Goal: Task Accomplishment & Management: Use online tool/utility

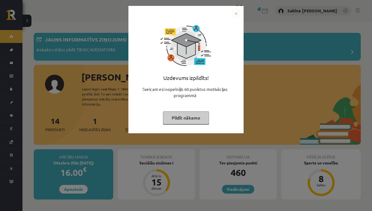
click at [233, 13] on img "Close" at bounding box center [236, 13] width 8 height 8
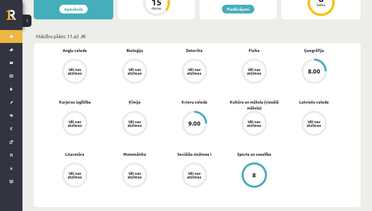
scroll to position [199, 0]
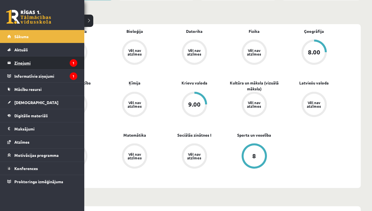
click at [17, 65] on legend "Ziņojumi 1" at bounding box center [45, 62] width 63 height 13
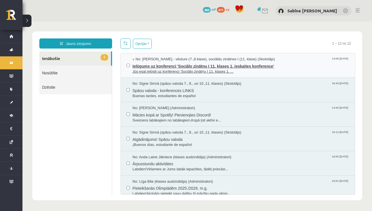
click at [213, 66] on span "Ielūgums uz konferenci 'Sociālo zinātņu I 11. klases 1. ieskaites konference'" at bounding box center [240, 65] width 217 height 7
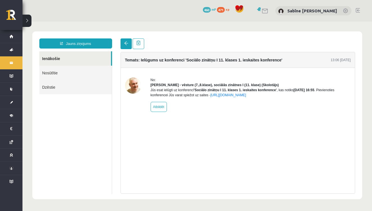
click at [124, 42] on span at bounding box center [126, 43] width 4 height 4
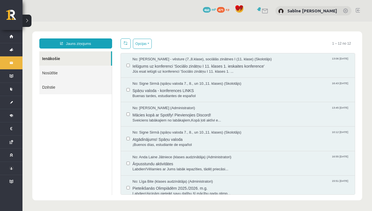
scroll to position [0, 0]
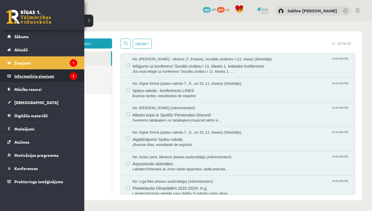
click at [26, 73] on legend "Informatīvie ziņojumi 1" at bounding box center [45, 76] width 63 height 13
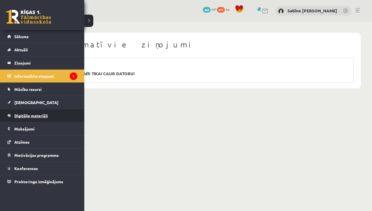
click at [16, 113] on link "Digitālie materiāli" at bounding box center [42, 115] width 70 height 13
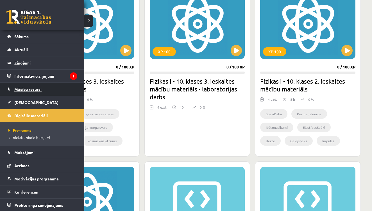
scroll to position [176, 0]
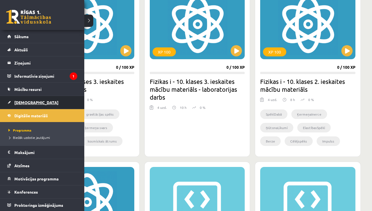
click at [29, 100] on span "[DEMOGRAPHIC_DATA]" at bounding box center [36, 102] width 44 height 5
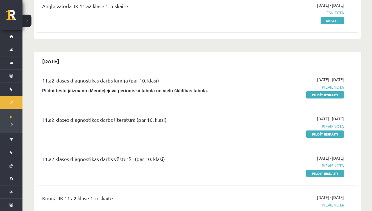
scroll to position [78, 0]
click at [324, 95] on link "Pildīt ieskaiti" at bounding box center [325, 94] width 38 height 7
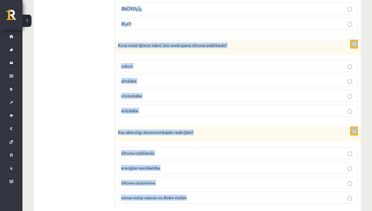
scroll to position [2571, 0]
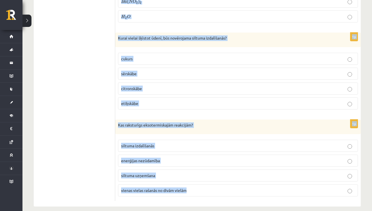
drag, startPoint x: 119, startPoint y: 60, endPoint x: 207, endPoint y: 224, distance: 186.4
copy form "Lore ipsumdol, sitametc adipisc elit, seddoeiu temporinc utlaboree dolo magna? …"
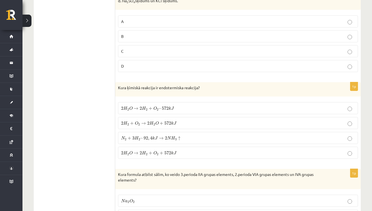
scroll to position [154, 0]
click at [156, 52] on p "C" at bounding box center [238, 51] width 234 height 6
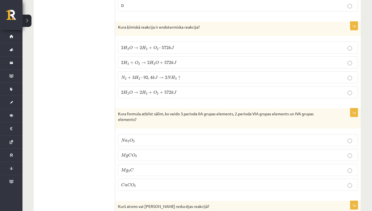
scroll to position [215, 0]
click at [171, 60] on span "k" at bounding box center [172, 62] width 3 height 4
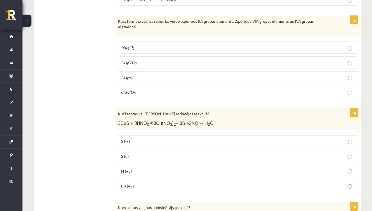
scroll to position [309, 0]
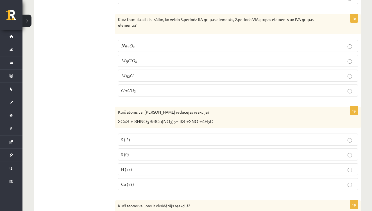
click at [138, 55] on label "M g C O 3 M g C O 3" at bounding box center [238, 61] width 240 height 12
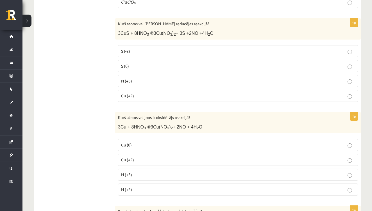
scroll to position [397, 0]
click at [139, 79] on p "N (+5)" at bounding box center [238, 82] width 234 height 6
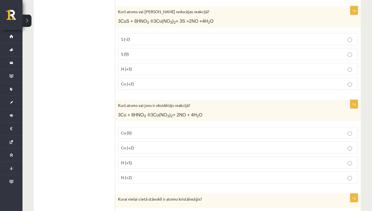
scroll to position [409, 0]
click at [167, 164] on p "N (+5)" at bounding box center [238, 163] width 234 height 6
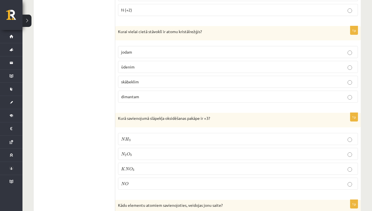
scroll to position [582, 0]
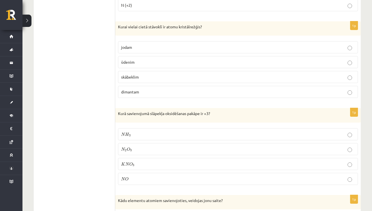
click at [141, 87] on label "dimantam" at bounding box center [238, 92] width 240 height 12
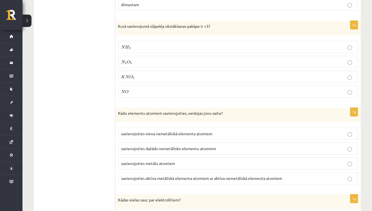
scroll to position [680, 0]
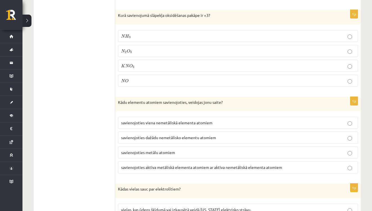
click at [128, 50] on span "O" at bounding box center [128, 51] width 3 height 4
click at [128, 49] on span "O" at bounding box center [128, 51] width 3 height 4
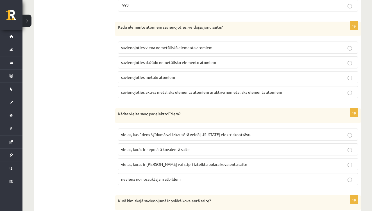
scroll to position [761, 0]
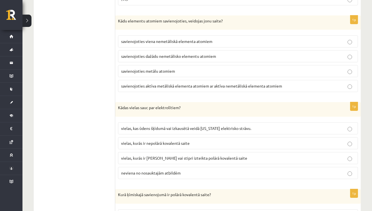
click at [214, 84] on span "savienojoties aktīva metāliskā elementa atomiem ar aktīva nemetāliskā elementa …" at bounding box center [201, 85] width 161 height 5
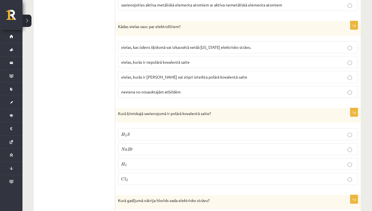
scroll to position [844, 0]
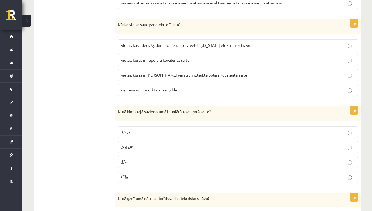
click at [216, 72] on span "vielas, kurās ir jonu saite vai stipri izteikta polārā kovalentā saite" at bounding box center [184, 74] width 126 height 5
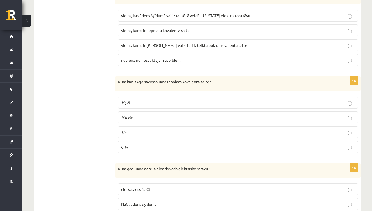
scroll to position [873, 0]
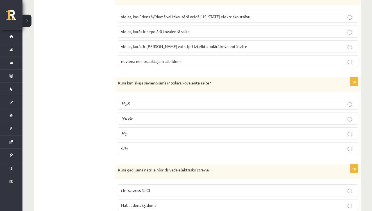
click at [144, 101] on p "H 2 S H 2 S" at bounding box center [238, 104] width 234 height 6
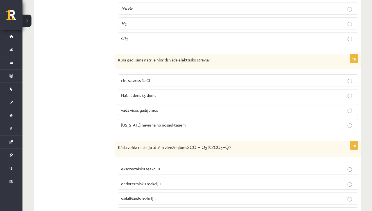
scroll to position [993, 0]
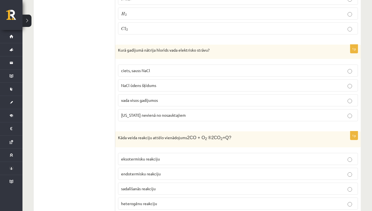
click at [159, 83] on p "NaCl ūdens šķīdums" at bounding box center [238, 86] width 234 height 6
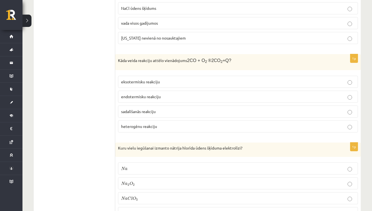
scroll to position [1074, 0]
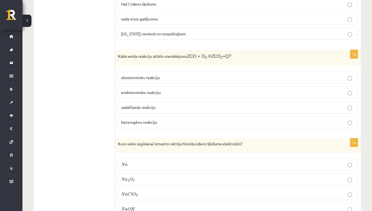
click at [170, 90] on p "endotermisku reakciju" at bounding box center [238, 93] width 234 height 6
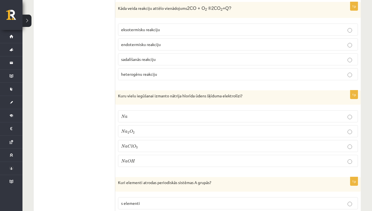
scroll to position [1122, 0]
click at [152, 24] on label "eksotermisku reakciju" at bounding box center [238, 30] width 240 height 12
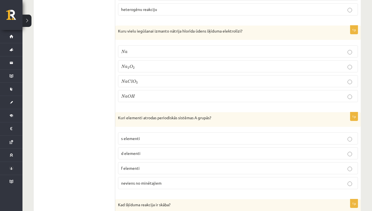
scroll to position [1188, 0]
click at [155, 90] on label "N a O H N a O H" at bounding box center [238, 96] width 240 height 12
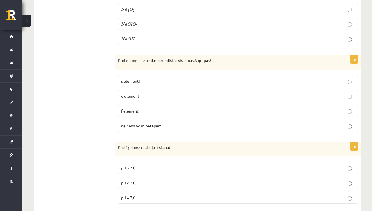
scroll to position [1244, 0]
click at [139, 79] on span "s elementi" at bounding box center [130, 81] width 19 height 5
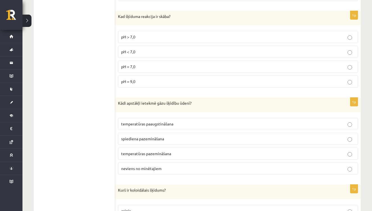
scroll to position [1376, 0]
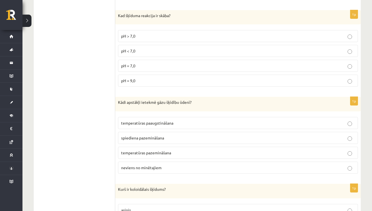
click at [133, 49] on span "pH < 7,0" at bounding box center [128, 50] width 14 height 5
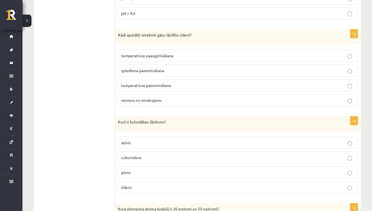
scroll to position [1447, 0]
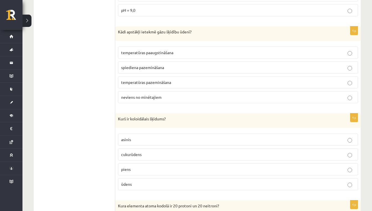
click at [178, 81] on p "temperatūras pazemināšana" at bounding box center [238, 82] width 234 height 6
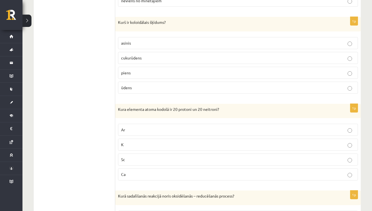
scroll to position [1549, 0]
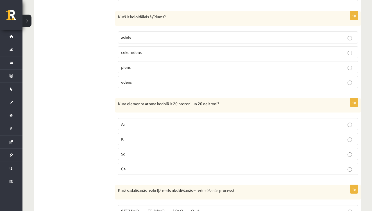
click at [143, 64] on p "piens" at bounding box center [238, 67] width 234 height 6
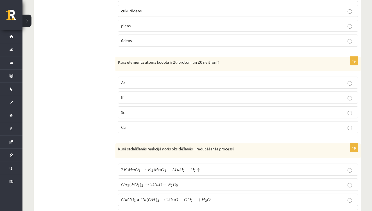
scroll to position [1592, 0]
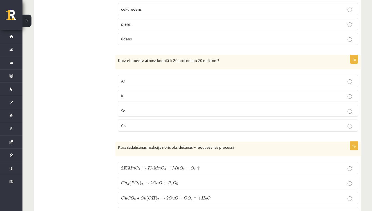
click at [140, 123] on p "Ca" at bounding box center [238, 126] width 234 height 6
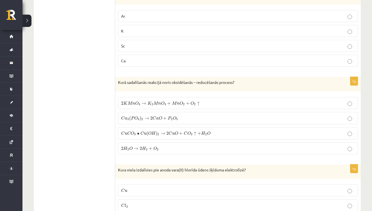
scroll to position [1659, 0]
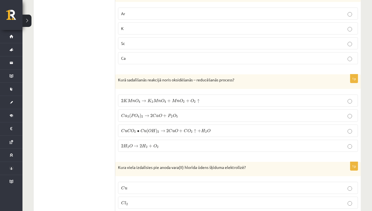
click at [202, 99] on p "2 K M n O 4 → K 2 M n O 4 + M n O 2 + O 2 ↑ 2 K M n O 4 → K 2 M n O 4 + M n O 2…" at bounding box center [238, 101] width 234 height 6
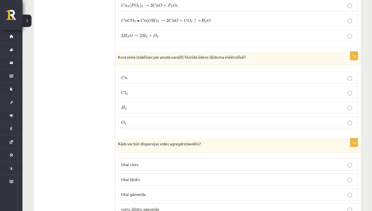
scroll to position [1792, 0]
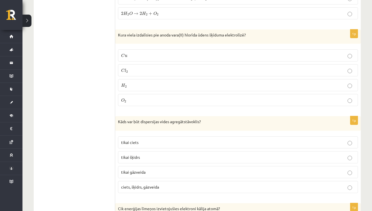
click at [168, 67] on p "C l 2 C l 2" at bounding box center [238, 70] width 234 height 6
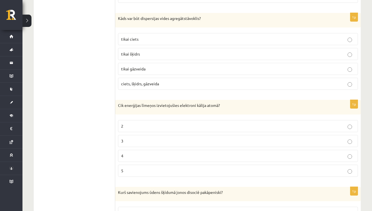
scroll to position [1900, 0]
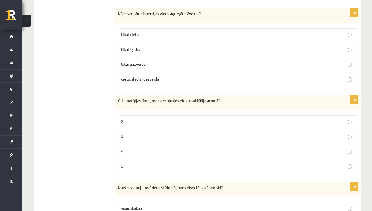
click at [175, 76] on p "ciets, šķidrs, gāzveida" at bounding box center [238, 79] width 234 height 6
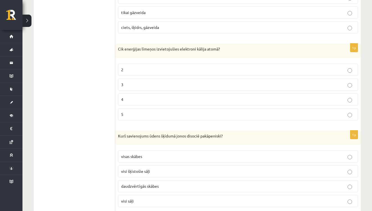
scroll to position [1954, 0]
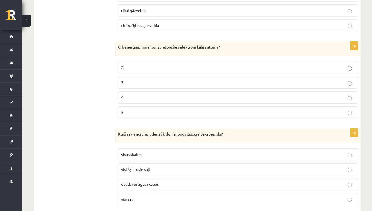
drag, startPoint x: 159, startPoint y: 92, endPoint x: 168, endPoint y: 91, distance: 8.5
click at [160, 95] on p "4" at bounding box center [238, 98] width 234 height 6
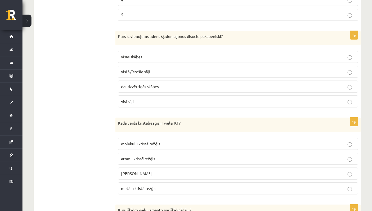
scroll to position [2052, 0]
click at [169, 53] on p "visas skābes" at bounding box center [238, 56] width 234 height 6
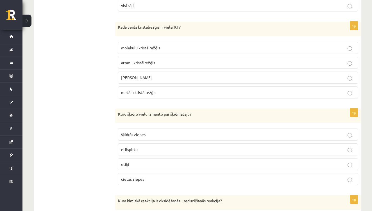
scroll to position [2149, 0]
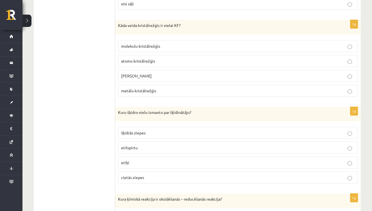
click at [148, 73] on span "jonu kristālrežģis" at bounding box center [136, 75] width 31 height 5
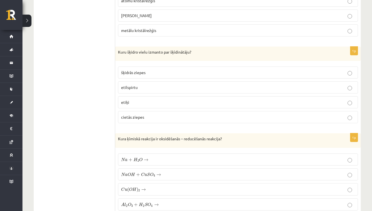
scroll to position [2209, 0]
click at [174, 84] on p "etilspirtu" at bounding box center [238, 87] width 234 height 6
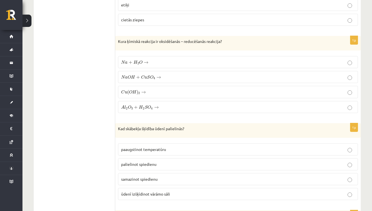
scroll to position [2310, 0]
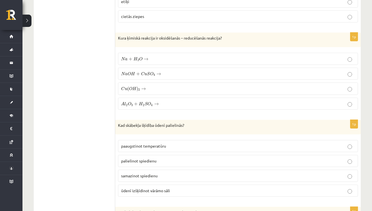
click at [153, 56] on p "N a + H 2 O → N a + H 2 O →" at bounding box center [238, 59] width 234 height 6
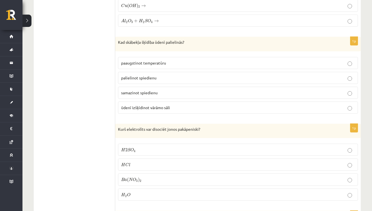
scroll to position [2395, 0]
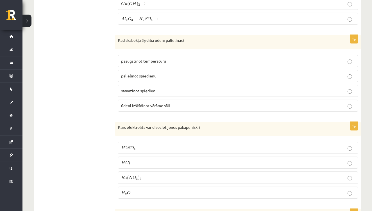
click at [163, 73] on p "palielinot spiedienu" at bounding box center [238, 76] width 234 height 6
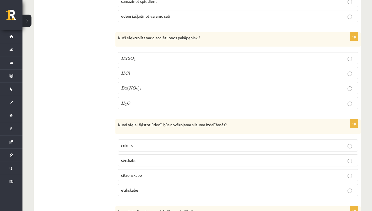
scroll to position [2485, 0]
click at [157, 55] on p "H 2 S O 4 H 2 S O 4" at bounding box center [238, 58] width 234 height 6
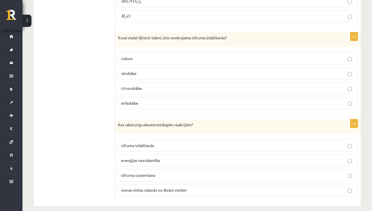
scroll to position [2571, 0]
click at [148, 71] on p "sērskābe" at bounding box center [238, 74] width 234 height 6
click at [168, 143] on p "siltuma izdalīšanās" at bounding box center [238, 146] width 234 height 6
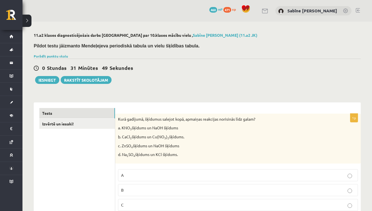
scroll to position [0, 0]
click at [67, 124] on link "Izvērtē un iesaki!" at bounding box center [77, 124] width 76 height 10
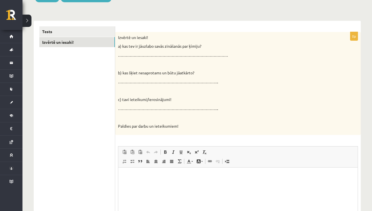
scroll to position [95, 0]
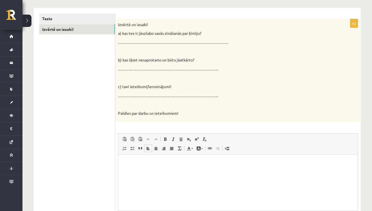
click at [128, 168] on html at bounding box center [237, 163] width 239 height 17
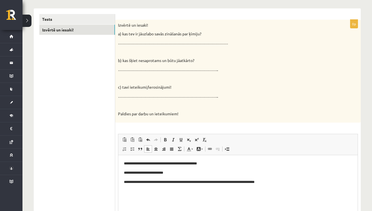
click at [193, 182] on p "**********" at bounding box center [238, 182] width 228 height 6
click at [290, 183] on p "**********" at bounding box center [238, 182] width 228 height 6
click at [123, 189] on html "**********" at bounding box center [237, 175] width 239 height 41
click at [160, 192] on html "**********" at bounding box center [237, 175] width 239 height 41
click at [189, 171] on p "**********" at bounding box center [238, 173] width 228 height 6
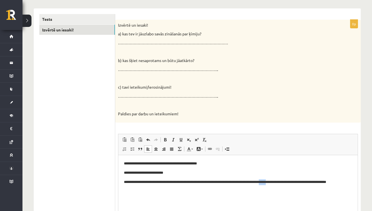
drag, startPoint x: 286, startPoint y: 182, endPoint x: 278, endPoint y: 181, distance: 8.2
click at [278, 181] on p "**********" at bounding box center [238, 184] width 228 height 11
drag, startPoint x: 130, startPoint y: 189, endPoint x: 288, endPoint y: 182, distance: 158.4
click at [288, 182] on p "**********" at bounding box center [238, 184] width 228 height 11
click at [301, 191] on html "**********" at bounding box center [237, 172] width 239 height 35
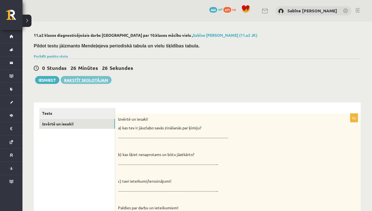
scroll to position [0, 0]
click at [49, 81] on button "Iesniegt" at bounding box center [47, 80] width 24 height 8
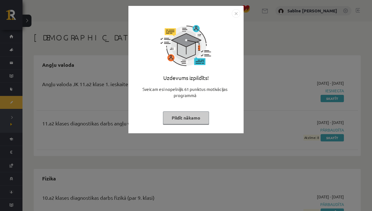
click at [197, 116] on button "Pildīt nākamo" at bounding box center [186, 117] width 46 height 13
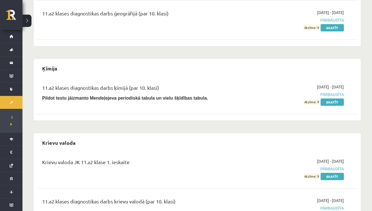
scroll to position [298, 0]
click at [328, 100] on link "Skatīt" at bounding box center [331, 101] width 23 height 7
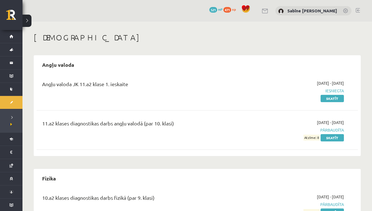
scroll to position [0, 0]
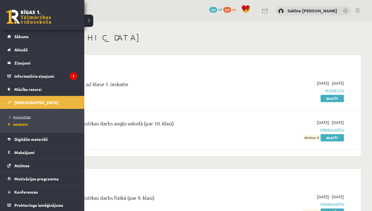
click at [24, 116] on span "Neizpildītās" at bounding box center [19, 117] width 24 height 4
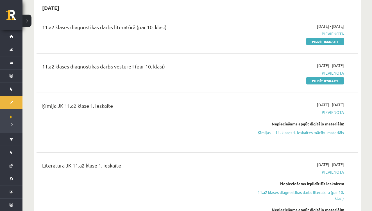
scroll to position [127, 0]
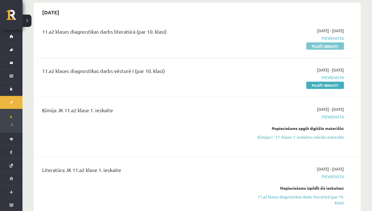
click at [319, 44] on link "Pildīt ieskaiti" at bounding box center [325, 45] width 38 height 7
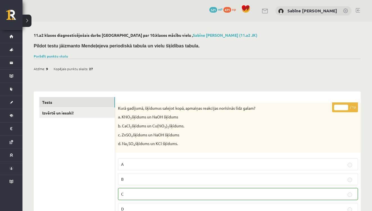
click at [27, 23] on button at bounding box center [26, 21] width 9 height 12
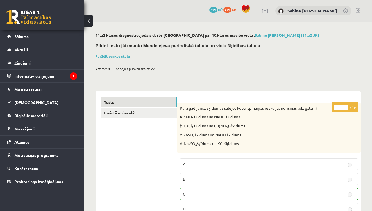
click at [91, 20] on button at bounding box center [88, 21] width 9 height 12
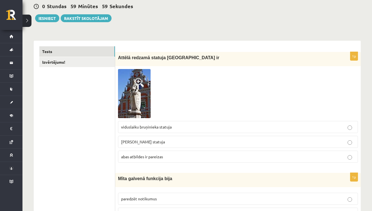
scroll to position [54, 0]
click at [136, 79] on span at bounding box center [139, 82] width 9 height 9
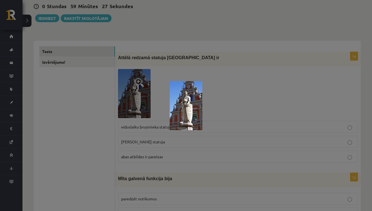
click at [302, 86] on div at bounding box center [186, 105] width 372 height 211
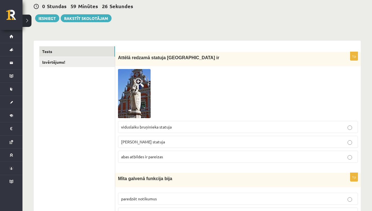
click at [157, 141] on p "Rolanda statuja" at bounding box center [238, 142] width 234 height 6
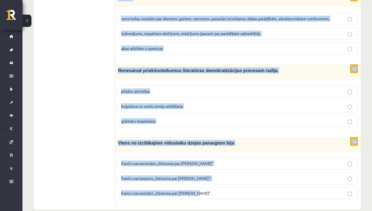
scroll to position [2128, 0]
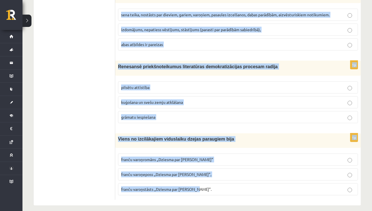
drag, startPoint x: 118, startPoint y: 55, endPoint x: 219, endPoint y: 231, distance: 202.8
copy form "Mīta galvenā funkcija bija paredzēt notikumus aprakstīt esošos notikumus atstās…"
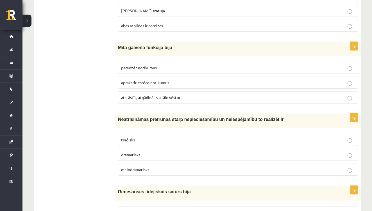
scroll to position [191, 0]
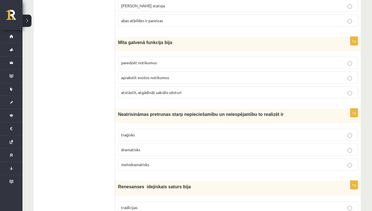
click at [169, 97] on label "atstāstīt, atgādināt sakrālo vēsturi" at bounding box center [238, 92] width 240 height 12
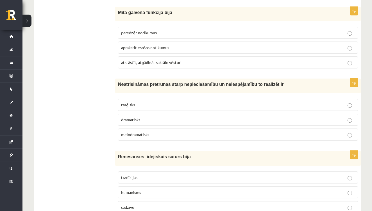
scroll to position [223, 0]
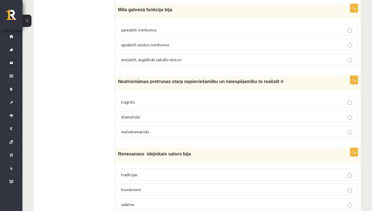
click at [168, 101] on p "traģisks" at bounding box center [238, 102] width 234 height 6
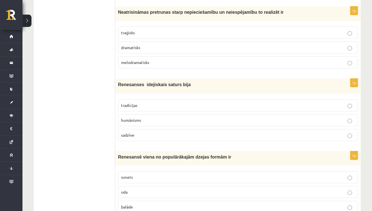
scroll to position [295, 0]
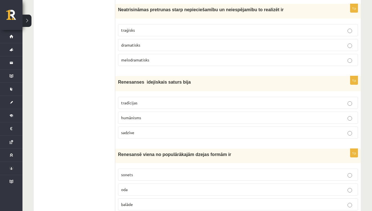
click at [143, 121] on label "humānisms" at bounding box center [238, 118] width 240 height 12
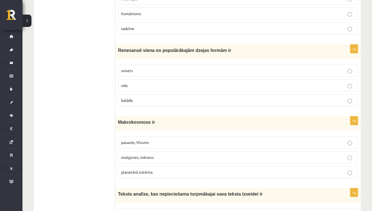
scroll to position [400, 0]
click at [136, 73] on label "sonets" at bounding box center [238, 70] width 240 height 12
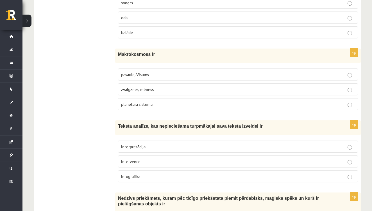
scroll to position [468, 0]
click at [155, 73] on p "pasaule, Visums" at bounding box center [238, 74] width 234 height 6
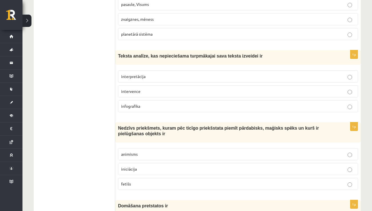
scroll to position [541, 0]
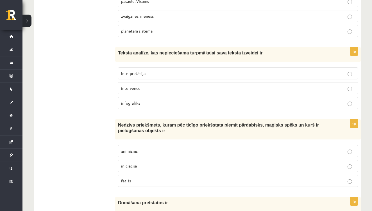
click at [138, 68] on label "interpretācija" at bounding box center [238, 73] width 240 height 12
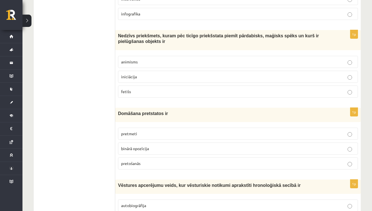
scroll to position [631, 0]
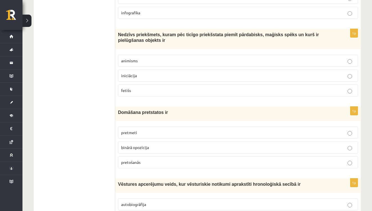
click at [119, 89] on label "fetišs" at bounding box center [238, 90] width 240 height 12
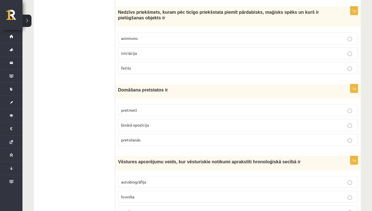
scroll to position [654, 0]
click at [138, 42] on label "animisms" at bounding box center [238, 38] width 240 height 12
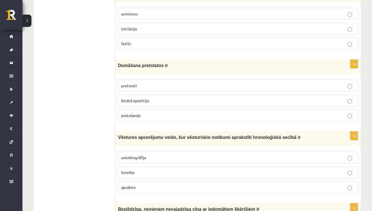
click at [136, 98] on span "binārā opozīcija" at bounding box center [135, 100] width 28 height 5
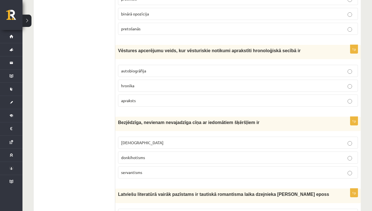
scroll to position [765, 0]
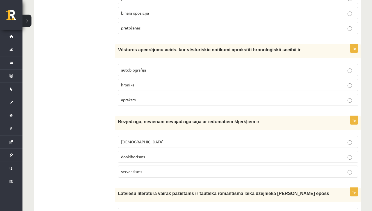
click at [136, 84] on p "hronika" at bounding box center [238, 85] width 234 height 6
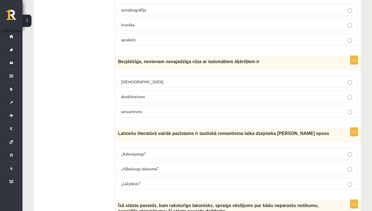
scroll to position [834, 0]
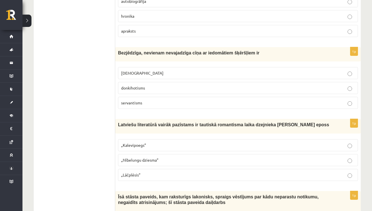
click at [141, 88] on span "donkihotisms" at bounding box center [133, 87] width 24 height 5
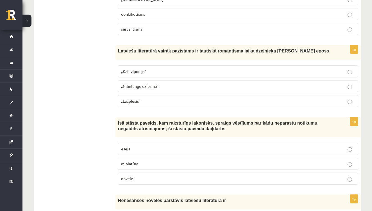
scroll to position [909, 0]
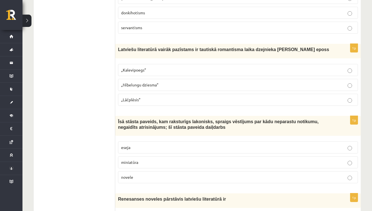
click at [137, 100] on p "„Lāčplēsis”" at bounding box center [238, 100] width 234 height 6
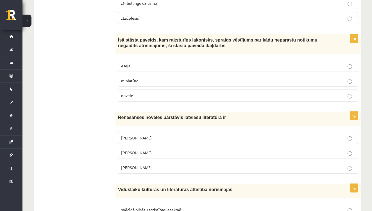
scroll to position [992, 0]
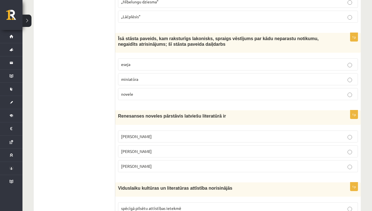
click at [132, 92] on span "novele" at bounding box center [127, 94] width 12 height 5
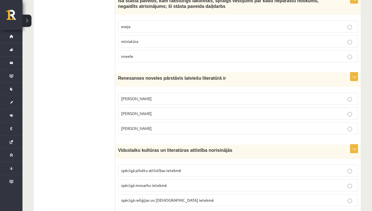
scroll to position [1031, 0]
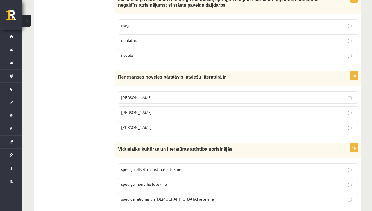
click at [134, 125] on span "Jānis Ezeriņš" at bounding box center [136, 127] width 31 height 5
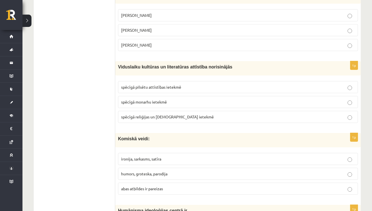
scroll to position [1115, 0]
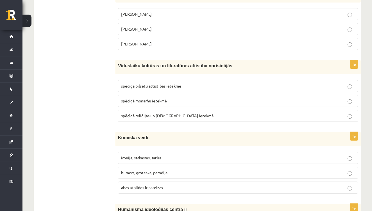
click at [143, 116] on label "spēcīgā reliģijas un baznīcas ietekmē" at bounding box center [238, 116] width 240 height 12
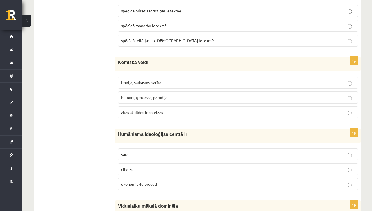
scroll to position [1190, 0]
click at [144, 112] on p "abas atbildes ir pareizas" at bounding box center [238, 112] width 234 height 6
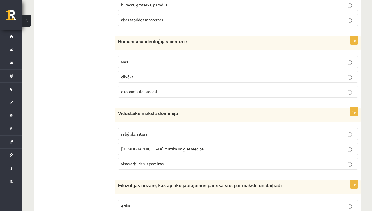
scroll to position [1285, 0]
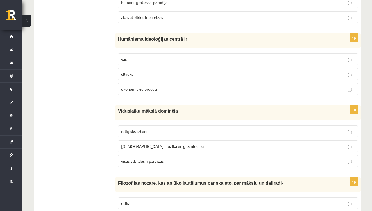
click at [135, 74] on label "cilvēks" at bounding box center [238, 74] width 240 height 12
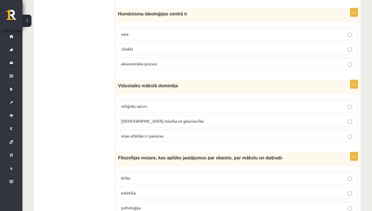
scroll to position [1313, 0]
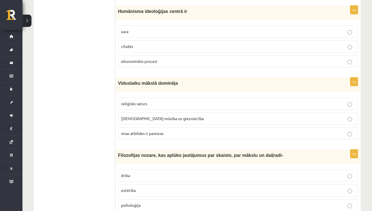
click at [151, 131] on span "visas atbildes ir pareizas" at bounding box center [142, 133] width 42 height 5
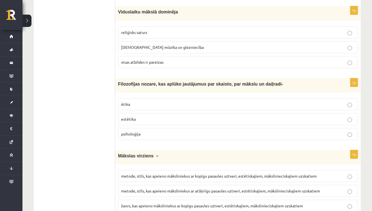
scroll to position [1385, 0]
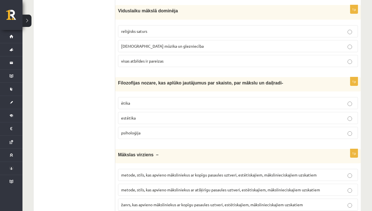
click at [138, 117] on p "estētika" at bounding box center [238, 118] width 234 height 6
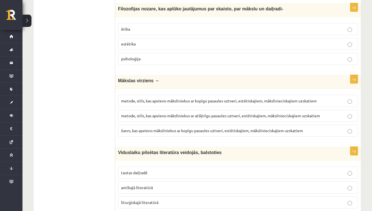
scroll to position [1460, 0]
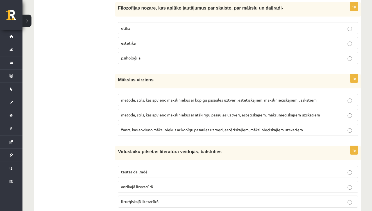
click at [214, 98] on span "metode, stils, kas apvieno māksliniekus ar kopīgu pasaules uztveri, estētiskaji…" at bounding box center [218, 99] width 195 height 5
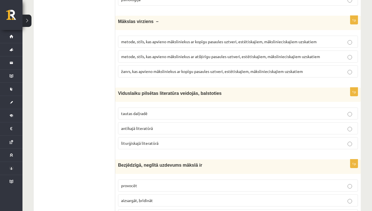
scroll to position [1541, 0]
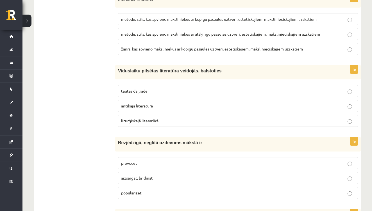
click at [158, 100] on label "antīkajā literatūrā" at bounding box center [238, 106] width 240 height 12
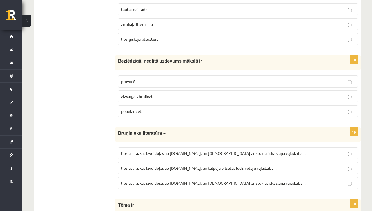
scroll to position [1627, 0]
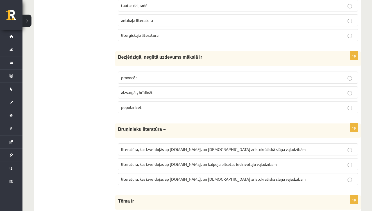
click at [142, 72] on label "provocēt" at bounding box center [238, 78] width 240 height 12
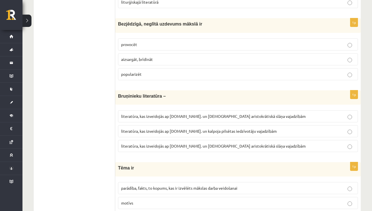
scroll to position [1660, 0]
click at [212, 143] on span "literatūra, kas izveidojās ap 12.gs. un kalpoja aristokrātiskā slāņa vajadzībām" at bounding box center [213, 145] width 184 height 5
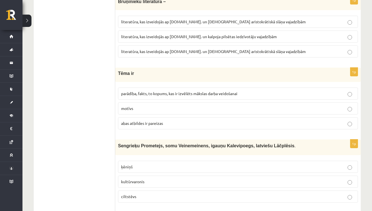
scroll to position [1755, 0]
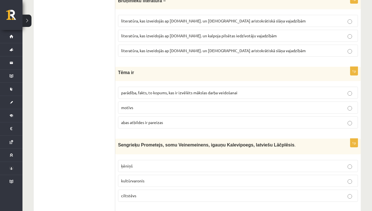
click at [240, 90] on p "parādība, fakts, to kopums, kas ir izvēlēts mākslas darba veidošanai" at bounding box center [238, 93] width 234 height 6
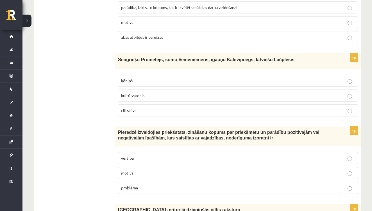
scroll to position [1841, 0]
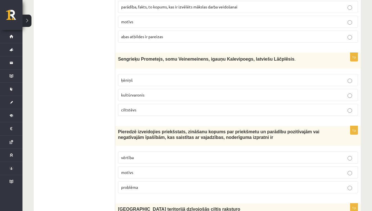
click at [156, 92] on p "kultūrvaronis" at bounding box center [238, 95] width 234 height 6
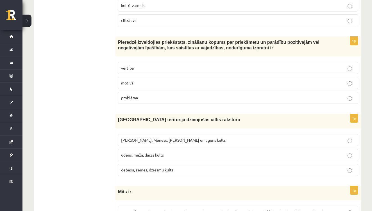
scroll to position [1930, 0]
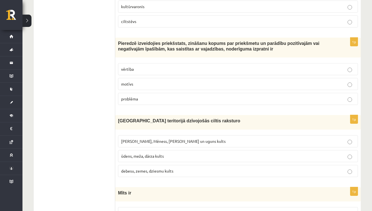
click at [211, 66] on p "vērtība" at bounding box center [238, 69] width 234 height 6
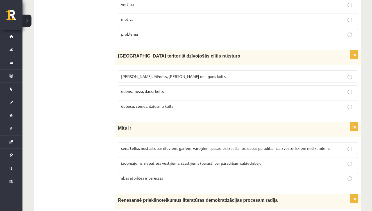
scroll to position [2000, 0]
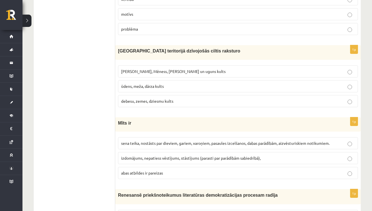
click at [196, 70] on label "Saules, Mēness, Pērkona un uguns kults" at bounding box center [238, 71] width 240 height 12
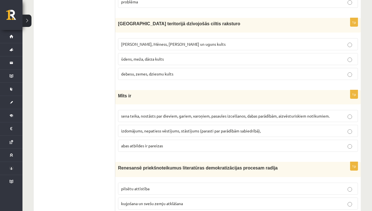
scroll to position [2028, 0]
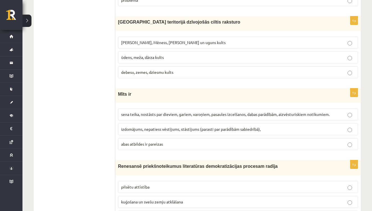
click at [209, 112] on span "sena teika, nostāsts par dieviem, gariem, varoņiem, pasaules izcelšanos, dabas …" at bounding box center [225, 114] width 208 height 5
click at [165, 142] on label "abas atbildes ir pareizas" at bounding box center [238, 144] width 240 height 12
click at [277, 112] on p "sena teika, nostāsts par dieviem, gariem, varoņiem, pasaules izcelšanos, dabas …" at bounding box center [238, 114] width 234 height 6
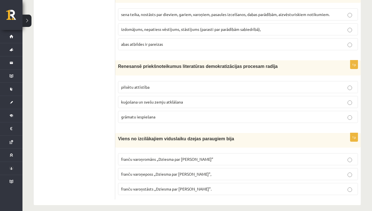
scroll to position [2128, 0]
click at [146, 115] on span "grāmatu iespiešana" at bounding box center [138, 117] width 34 height 5
click at [174, 168] on label "franču varoņeposs „Dziesma par Rolandu”," at bounding box center [238, 174] width 240 height 12
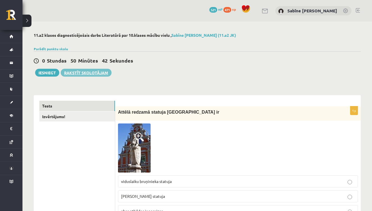
scroll to position [0, 0]
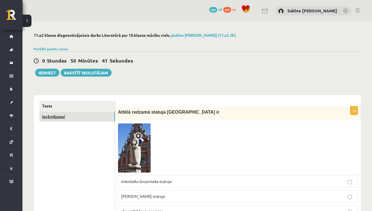
click at [62, 116] on link "Izvērtējums!" at bounding box center [77, 116] width 76 height 10
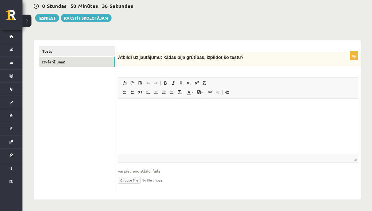
scroll to position [54, 0]
click at [128, 111] on html at bounding box center [237, 107] width 239 height 17
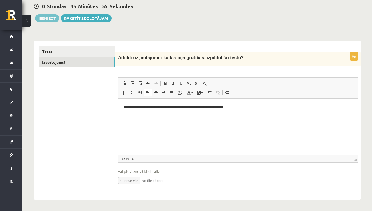
click at [45, 16] on button "Iesniegt" at bounding box center [47, 18] width 24 height 8
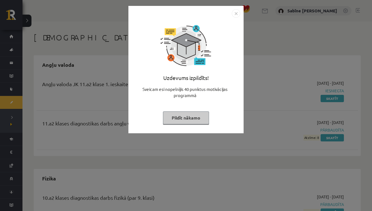
click at [192, 117] on button "Pildīt nākamo" at bounding box center [186, 117] width 46 height 13
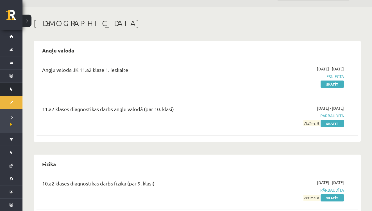
scroll to position [14, 0]
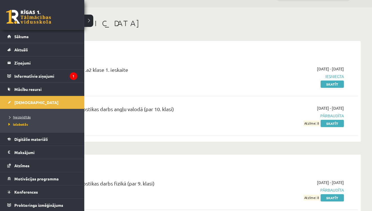
click at [23, 115] on span "Neizpildītās" at bounding box center [19, 117] width 24 height 4
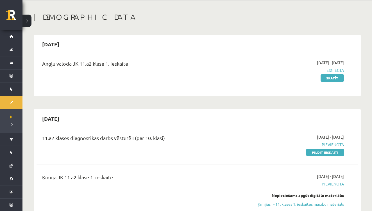
scroll to position [43, 0]
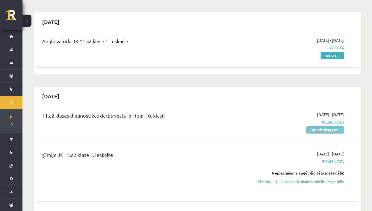
click at [323, 129] on link "Pildīt ieskaiti" at bounding box center [325, 129] width 38 height 7
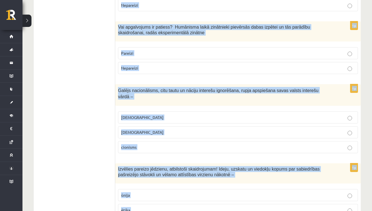
scroll to position [1932, 0]
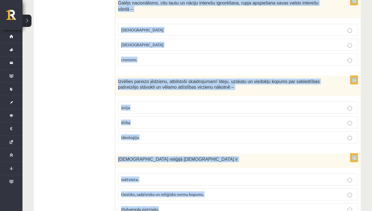
drag, startPoint x: 118, startPoint y: 60, endPoint x: 314, endPoint y: 231, distance: 260.0
copy form "Lor ipsumdolors am consect? 05. ad. elitse doeiu Tempori utlabor etdolo magnaa …"
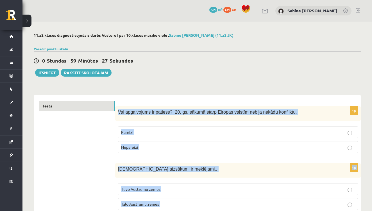
scroll to position [0, 0]
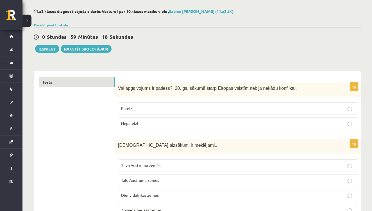
scroll to position [33, 0]
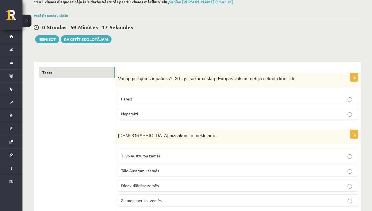
click at [137, 111] on label "Nepareizi" at bounding box center [238, 114] width 240 height 12
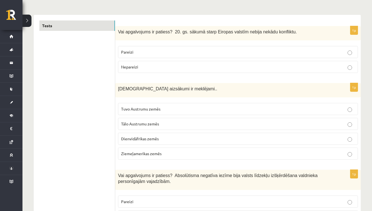
scroll to position [82, 0]
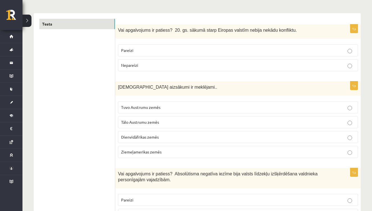
click at [170, 109] on p "Tuvo Austrumu zemēs" at bounding box center [238, 107] width 234 height 6
click at [159, 120] on span "Tālo Austrumu zemēs" at bounding box center [140, 122] width 38 height 5
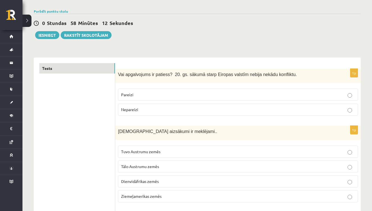
scroll to position [59, 0]
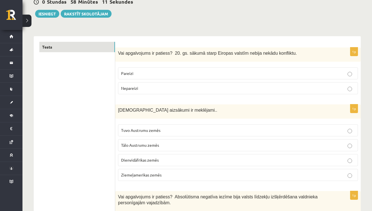
click at [174, 129] on p "Tuvo Austrumu zemēs" at bounding box center [238, 130] width 234 height 6
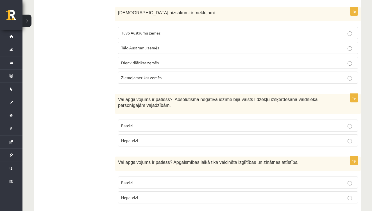
scroll to position [160, 0]
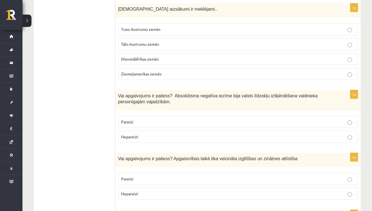
click at [148, 124] on p "Pareizi" at bounding box center [238, 122] width 234 height 6
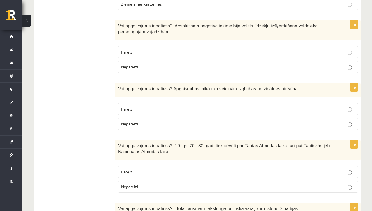
scroll to position [231, 0]
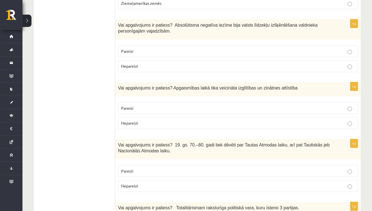
click at [154, 109] on p "Pareizi" at bounding box center [238, 108] width 234 height 6
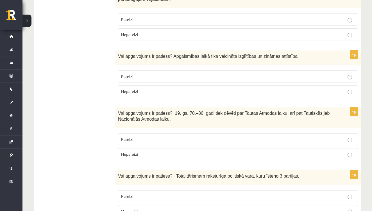
scroll to position [265, 0]
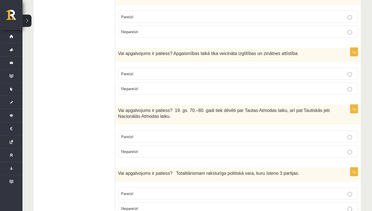
click at [165, 134] on p "Pareizi" at bounding box center [238, 137] width 234 height 6
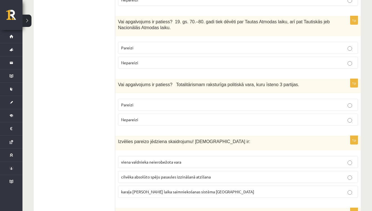
scroll to position [369, 0]
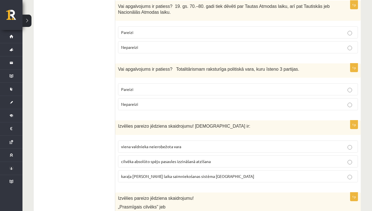
click at [152, 104] on p "Nepareizi" at bounding box center [238, 104] width 234 height 6
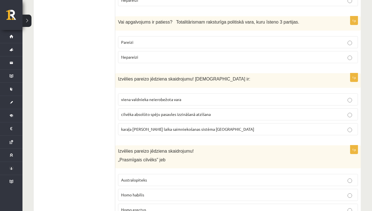
scroll to position [417, 0]
click at [166, 100] on p "viena valdnieka neierobežota vara" at bounding box center [238, 99] width 234 height 6
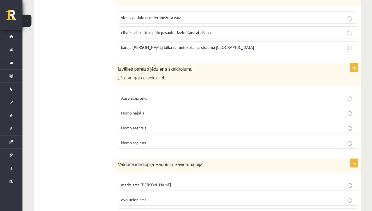
scroll to position [500, 0]
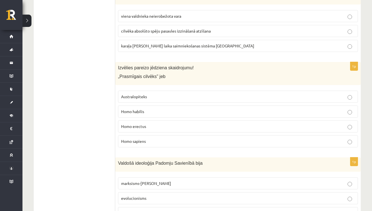
click at [166, 111] on p "Homo habilis" at bounding box center [238, 112] width 234 height 6
click at [141, 139] on span "Homo sapiens" at bounding box center [133, 141] width 25 height 5
click at [147, 111] on p "Homo habilis" at bounding box center [238, 112] width 234 height 6
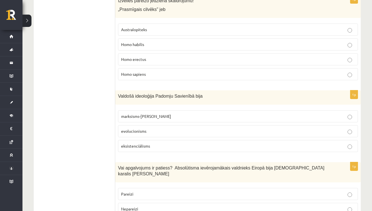
scroll to position [568, 0]
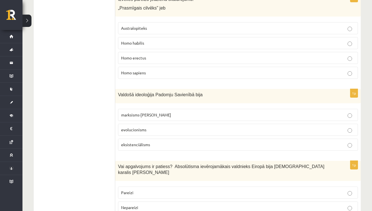
click at [169, 112] on p "marksisms-[PERSON_NAME]" at bounding box center [238, 115] width 234 height 6
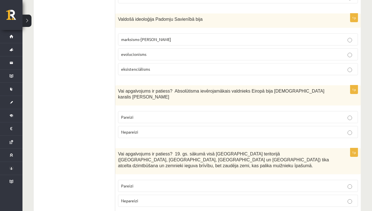
scroll to position [645, 0]
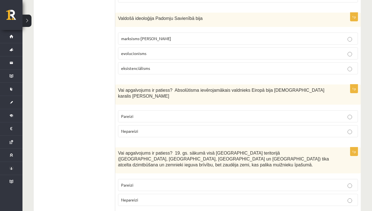
drag, startPoint x: 133, startPoint y: 109, endPoint x: 135, endPoint y: 106, distance: 3.4
click at [135, 113] on p "Pareizi" at bounding box center [238, 116] width 234 height 6
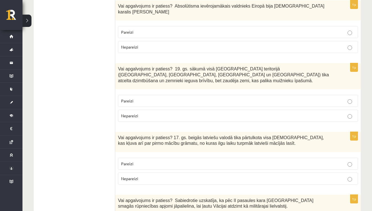
scroll to position [730, 0]
click at [134, 95] on label "Pareizi" at bounding box center [238, 100] width 240 height 12
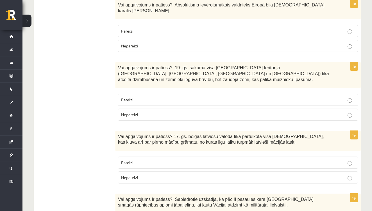
click at [143, 112] on p "Nepareizi" at bounding box center [238, 115] width 234 height 6
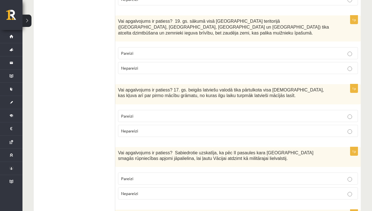
scroll to position [776, 0]
click at [167, 113] on p "Pareizi" at bounding box center [238, 116] width 234 height 6
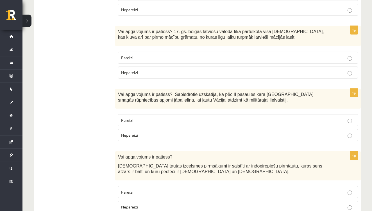
scroll to position [834, 0]
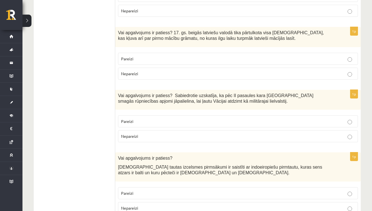
click at [154, 133] on p "Nepareizi" at bounding box center [238, 136] width 234 height 6
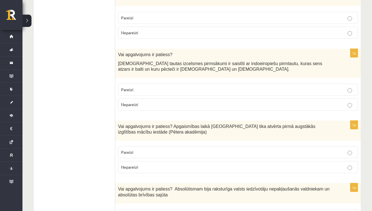
scroll to position [943, 0]
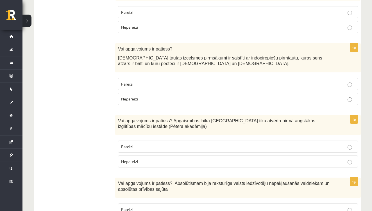
click at [188, 81] on p "Pareizi" at bounding box center [238, 84] width 234 height 6
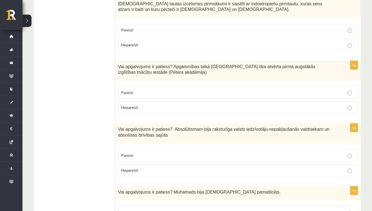
scroll to position [1002, 0]
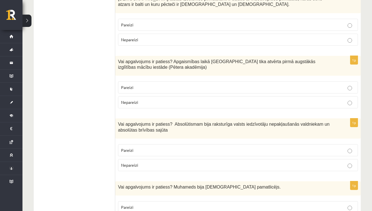
click at [173, 84] on p "Pareizi" at bounding box center [238, 87] width 234 height 6
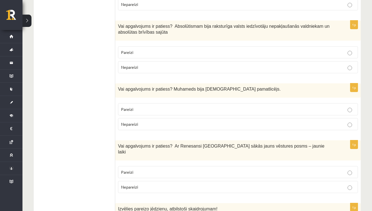
scroll to position [1099, 0]
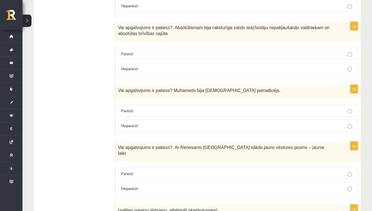
click at [180, 63] on label "Nepareizi" at bounding box center [238, 69] width 240 height 12
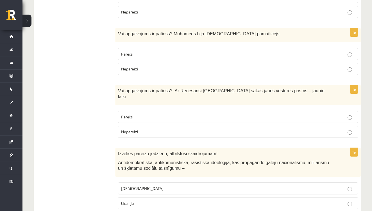
scroll to position [1156, 0]
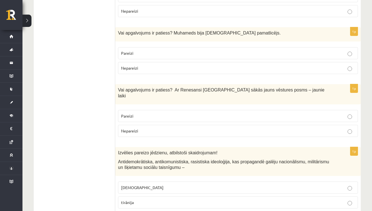
click at [160, 47] on label "Pareizi" at bounding box center [238, 53] width 240 height 12
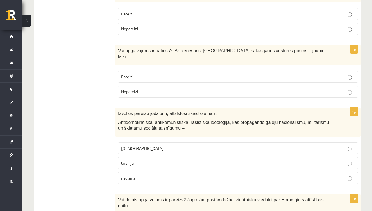
scroll to position [1197, 0]
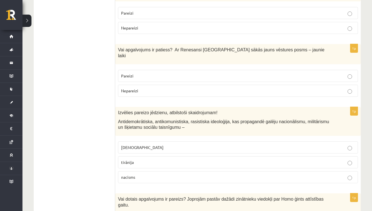
click at [191, 73] on p "Pareizi" at bounding box center [238, 76] width 234 height 6
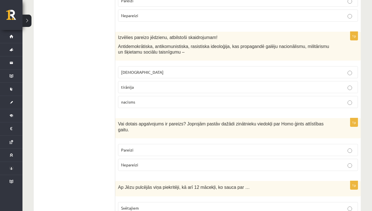
scroll to position [1273, 0]
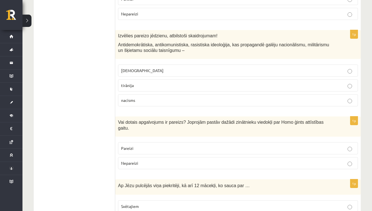
click at [146, 97] on p "nacisms" at bounding box center [238, 100] width 234 height 6
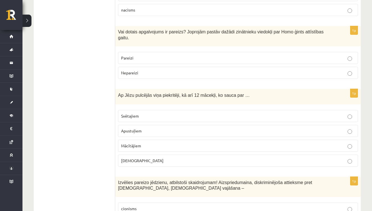
scroll to position [1365, 0]
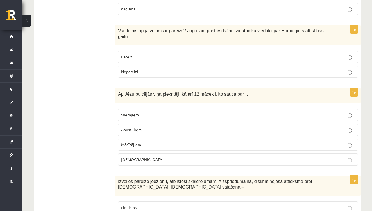
click at [166, 54] on p "Pareizi" at bounding box center [238, 57] width 234 height 6
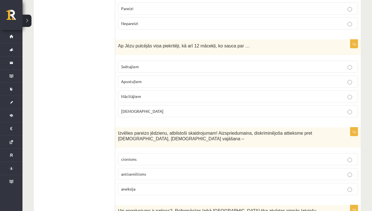
scroll to position [1421, 0]
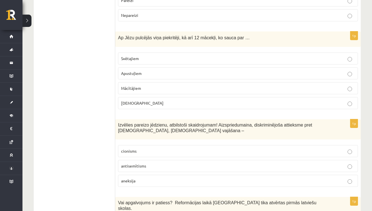
click at [193, 85] on p "Mācītājiem" at bounding box center [238, 88] width 234 height 6
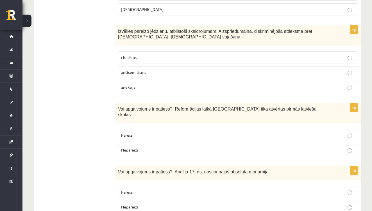
scroll to position [1516, 0]
click at [179, 54] on p "cionisms" at bounding box center [238, 57] width 234 height 6
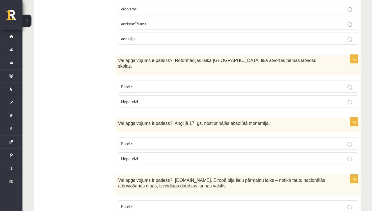
scroll to position [1565, 0]
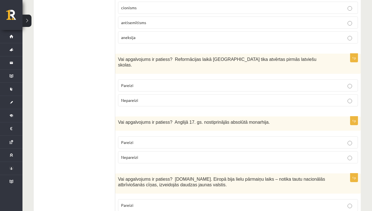
click at [180, 97] on p "Nepareizi" at bounding box center [238, 100] width 234 height 6
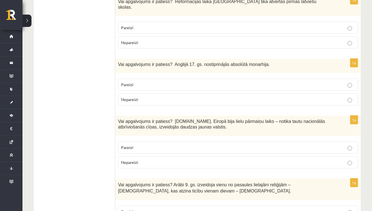
scroll to position [1623, 0]
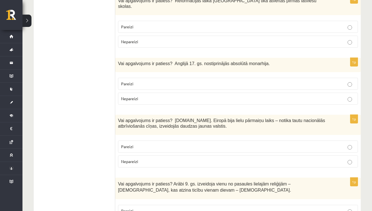
click at [182, 81] on p "Pareizi" at bounding box center [238, 84] width 234 height 6
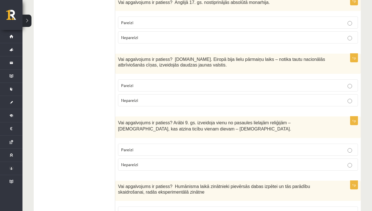
scroll to position [1685, 0]
click at [204, 83] on p "Pareizi" at bounding box center [238, 86] width 234 height 6
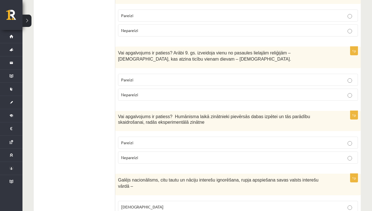
scroll to position [1758, 0]
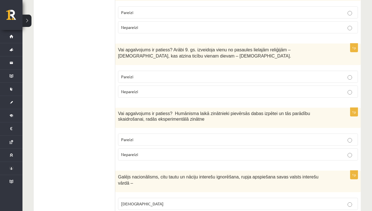
click at [206, 74] on p "Pareizi" at bounding box center [238, 77] width 234 height 6
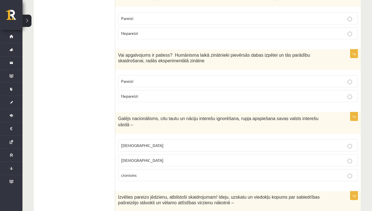
scroll to position [1822, 0]
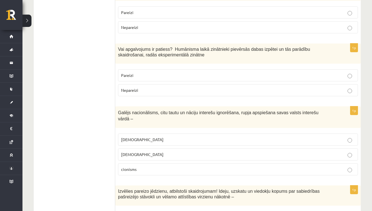
click at [247, 69] on label "Pareizi" at bounding box center [238, 75] width 240 height 12
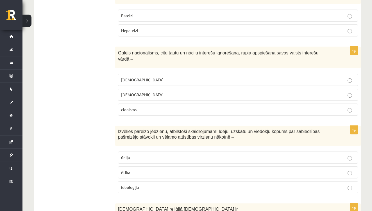
scroll to position [1882, 0]
click at [207, 77] on p "[DEMOGRAPHIC_DATA]" at bounding box center [238, 80] width 234 height 6
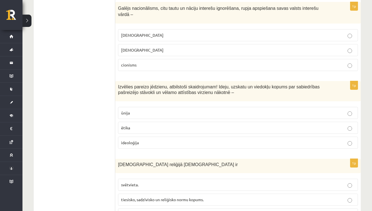
scroll to position [1928, 0]
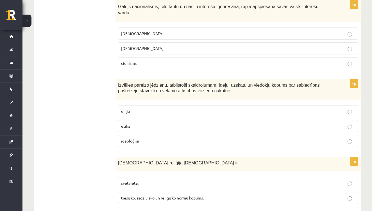
click at [275, 60] on p "cionisms" at bounding box center [238, 63] width 234 height 6
click at [340, 31] on p "[DEMOGRAPHIC_DATA]" at bounding box center [238, 34] width 234 height 6
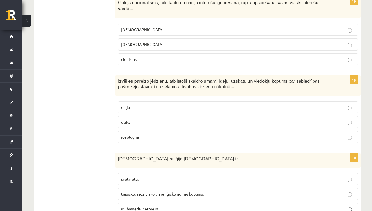
scroll to position [1932, 0]
click at [202, 105] on p "ūnija" at bounding box center [238, 108] width 234 height 6
click at [194, 177] on p "svētvieta." at bounding box center [238, 180] width 234 height 6
click at [204, 191] on p "tiesisko, sadzīvisko un reliģisko normu kopums." at bounding box center [238, 194] width 234 height 6
click at [170, 134] on p "ideoloģija" at bounding box center [238, 137] width 234 height 6
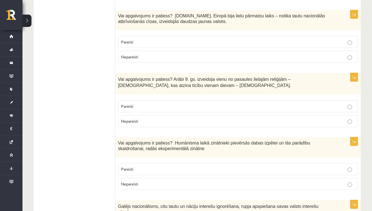
scroll to position [1728, 0]
click at [173, 104] on fieldset "Pareizi Nepareizi" at bounding box center [238, 113] width 240 height 31
click at [175, 118] on p "Nepareizi" at bounding box center [238, 121] width 234 height 6
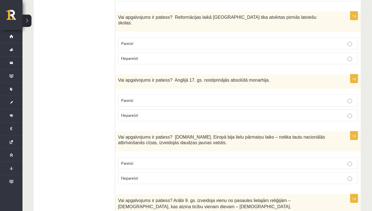
scroll to position [1604, 0]
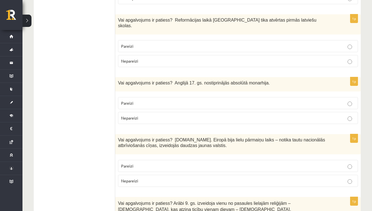
click at [184, 115] on p "Nepareizi" at bounding box center [238, 118] width 234 height 6
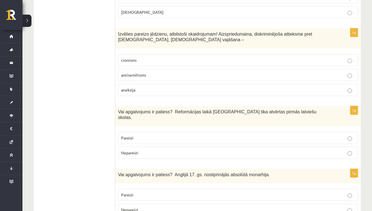
scroll to position [1511, 0]
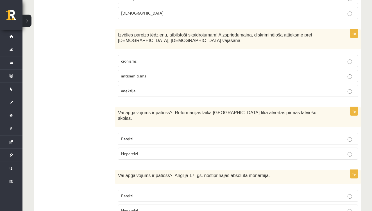
click at [185, 73] on p "antisemītisms" at bounding box center [238, 76] width 234 height 6
click at [224, 136] on p "Pareizi" at bounding box center [238, 139] width 234 height 6
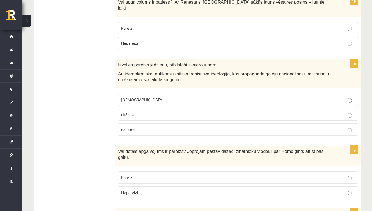
scroll to position [1242, 0]
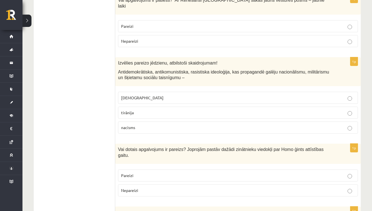
click at [179, 92] on label "[DEMOGRAPHIC_DATA]" at bounding box center [238, 98] width 240 height 12
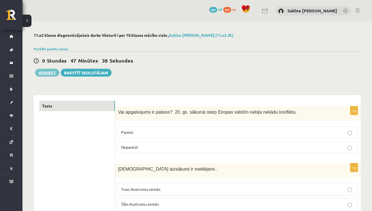
scroll to position [0, 0]
click at [47, 72] on button "Iesniegt" at bounding box center [47, 73] width 24 height 8
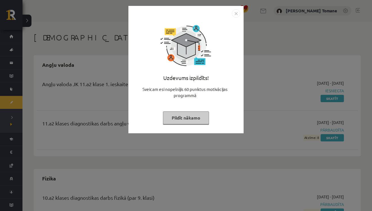
click at [195, 122] on button "Pildīt nākamo" at bounding box center [186, 117] width 46 height 13
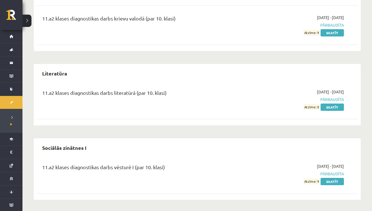
scroll to position [481, 0]
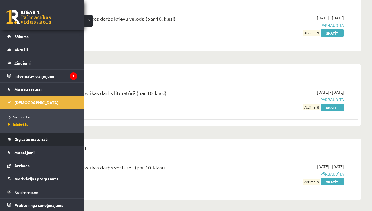
click at [38, 139] on span "Digitālie materiāli" at bounding box center [30, 139] width 33 height 5
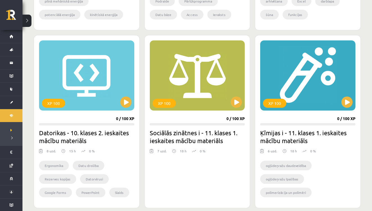
scroll to position [1, 0]
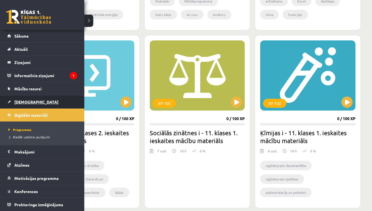
click at [25, 100] on span "[DEMOGRAPHIC_DATA]" at bounding box center [36, 101] width 44 height 5
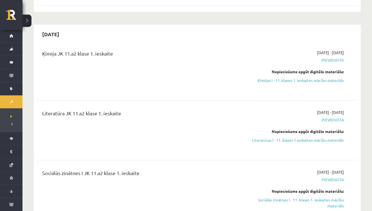
scroll to position [105, 0]
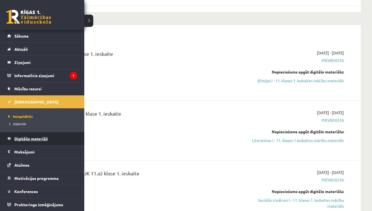
click at [23, 138] on span "Digitālie materiāli" at bounding box center [30, 138] width 33 height 5
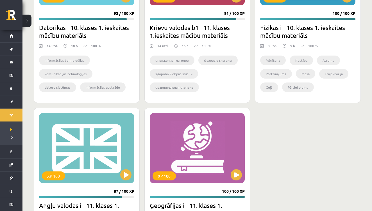
scroll to position [930, 0]
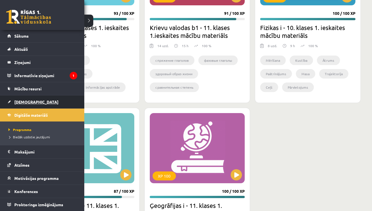
click at [22, 99] on link "[DEMOGRAPHIC_DATA]" at bounding box center [42, 101] width 70 height 13
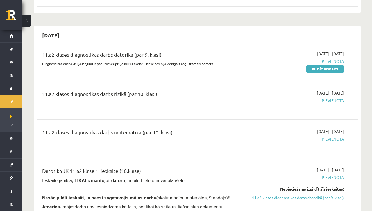
scroll to position [846, 0]
click at [320, 65] on link "Pildīt ieskaiti" at bounding box center [325, 68] width 38 height 7
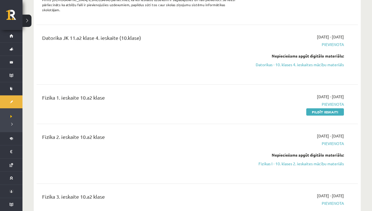
scroll to position [1358, 0]
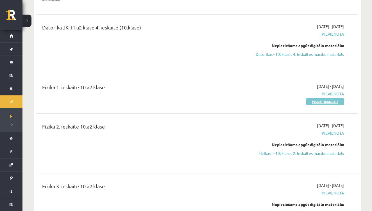
click at [326, 98] on link "Pildīt ieskaiti" at bounding box center [325, 101] width 38 height 7
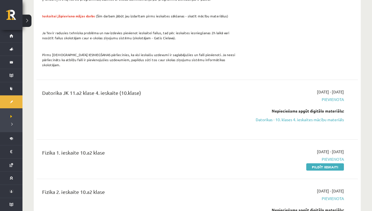
scroll to position [1300, 0]
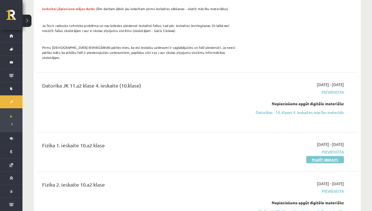
click at [316, 156] on link "Pildīt ieskaiti" at bounding box center [325, 159] width 38 height 7
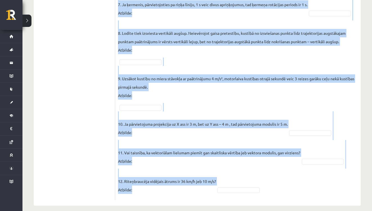
scroll to position [382, 0]
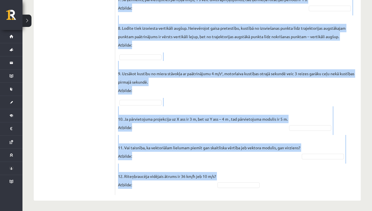
drag, startPoint x: 118, startPoint y: 59, endPoint x: 243, endPoint y: 189, distance: 180.8
copy div "Vai apgalvojums ir patiess? Pieejamie vārdi Jā Nē Nē Jā Nē Jā Jā Jā Jā Jā Nē Jā…"
click at [278, 176] on fieldset "1. Kustībā pa riņķa līniju pārvietojuma modulis var būt lielāks par riņķa diame…" at bounding box center [238, 3] width 240 height 377
drag, startPoint x: 118, startPoint y: 60, endPoint x: 223, endPoint y: 189, distance: 166.2
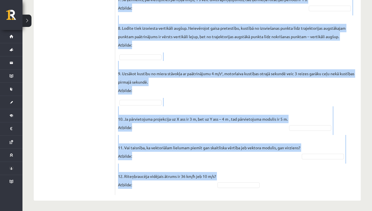
copy div "Vai apgalvojums ir patiess? Pieejamie vārdi Jā Nē Nē Jā Nē Jā Jā Jā Jā Jā Nē Jā…"
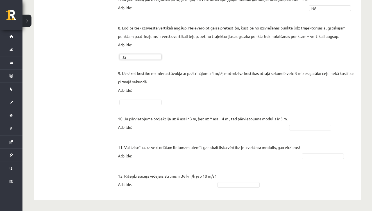
scroll to position [369, 0]
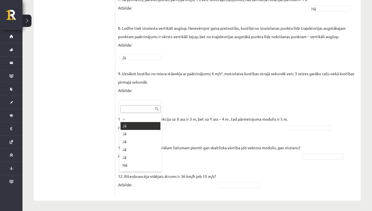
drag, startPoint x: 130, startPoint y: 128, endPoint x: 133, endPoint y: 126, distance: 4.1
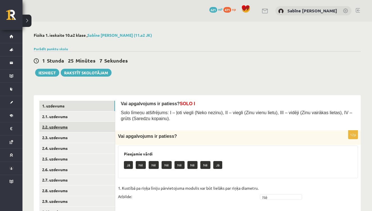
scroll to position [0, 0]
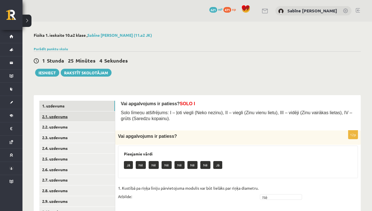
click at [60, 115] on link "2.1. uzdevums" at bounding box center [77, 116] width 76 height 10
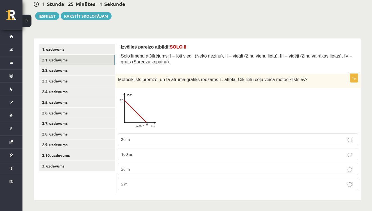
scroll to position [56, 0]
click at [139, 168] on p "50 m" at bounding box center [238, 169] width 234 height 6
click at [64, 70] on link "2.2. uzdevums" at bounding box center [77, 70] width 76 height 10
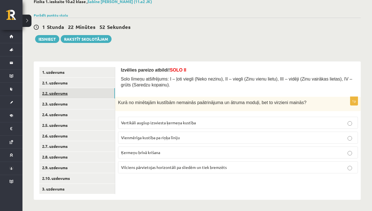
scroll to position [31, 0]
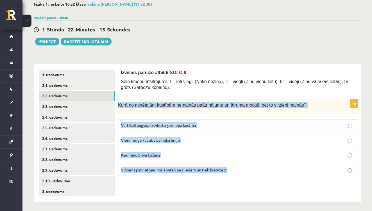
drag, startPoint x: 118, startPoint y: 102, endPoint x: 234, endPoint y: 171, distance: 134.3
click at [234, 171] on div "1p Kurā no minētajām kustībām nemainās paātrinājuma un ātruma moduļi, bet to vi…" at bounding box center [237, 139] width 245 height 81
copy div "Kurā no minētajām kustībām nemainās paātrinājuma un ātruma moduļi, bet to virzi…"
click at [221, 183] on div "Izvēlies pareizo atbildi! SOLO II Solo līmeņu atšifrējums: I – ļoti viegli (Nek…" at bounding box center [237, 133] width 245 height 139
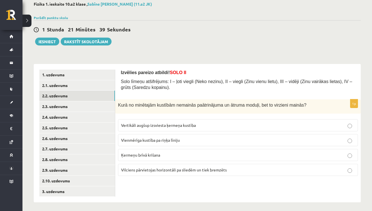
click at [163, 139] on span "Vienmērīga kustība pa riņķa līniju" at bounding box center [150, 140] width 59 height 5
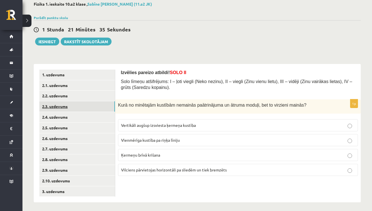
click at [63, 104] on link "2.3. uzdevums" at bounding box center [77, 106] width 76 height 10
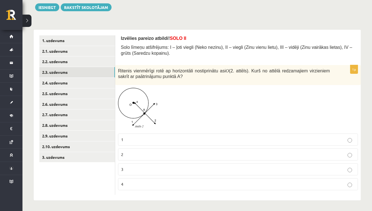
scroll to position [65, 0]
click at [68, 83] on link "2.4. uzdevums" at bounding box center [77, 83] width 76 height 10
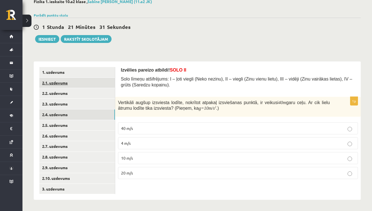
scroll to position [31, 0]
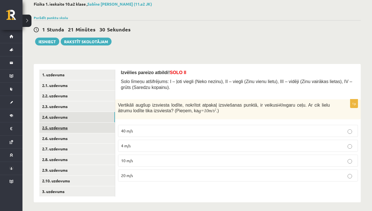
click at [65, 127] on link "2.5. uzdevums" at bounding box center [77, 128] width 76 height 10
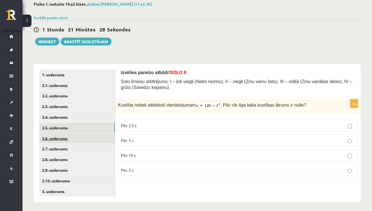
click at [60, 135] on link "2.6. uzdevums" at bounding box center [77, 138] width 76 height 10
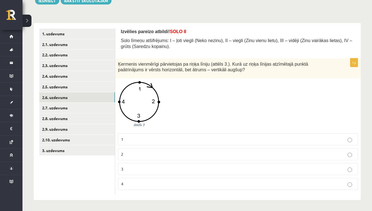
scroll to position [72, 0]
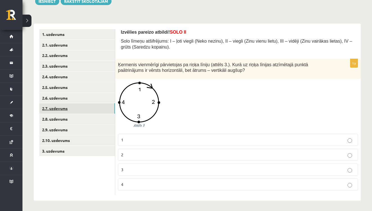
click at [63, 105] on link "2.7. uzdevums" at bounding box center [77, 108] width 76 height 10
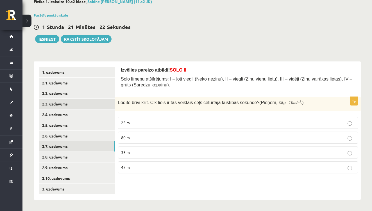
scroll to position [31, 0]
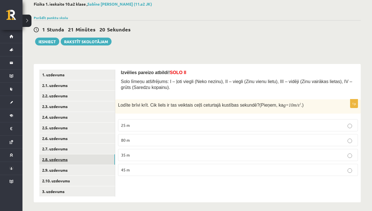
click at [65, 158] on link "2.8. uzdevums" at bounding box center [77, 159] width 76 height 10
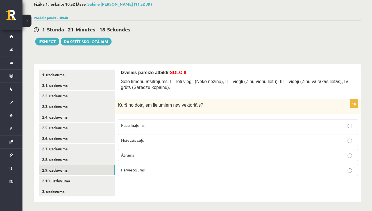
click at [61, 167] on link "2.9. uzdevums" at bounding box center [77, 170] width 76 height 10
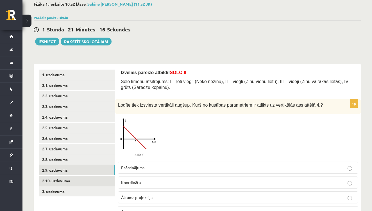
click at [62, 176] on link "2.10. uzdevums" at bounding box center [77, 181] width 76 height 10
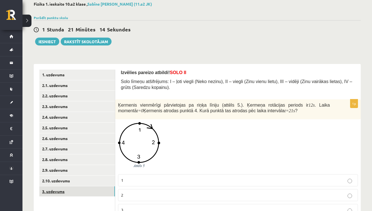
click at [57, 186] on link "3. uzdevums" at bounding box center [77, 191] width 76 height 10
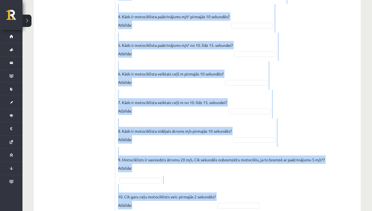
scroll to position [457, 0]
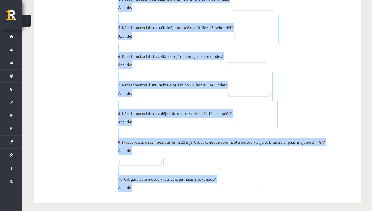
drag, startPoint x: 118, startPoint y: 48, endPoint x: 246, endPoint y: 231, distance: 222.7
copy div "Pabeidz teikumu, izvēloties atbilstošo atbildes variantu! Attēlā parādīts motoc…"
click at [299, 89] on fieldset "1. Kāda ir motociklista kustības pirmajās 10 sekundēs? Atbilde: 2. Kāda ir moto…" at bounding box center [238, 52] width 240 height 286
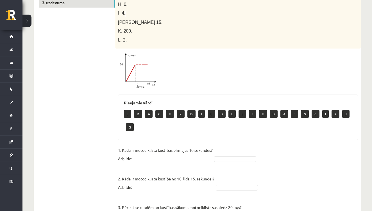
scroll to position [229, 0]
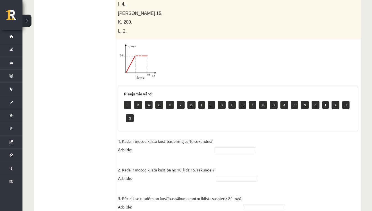
click at [192, 103] on p "D" at bounding box center [191, 105] width 8 height 8
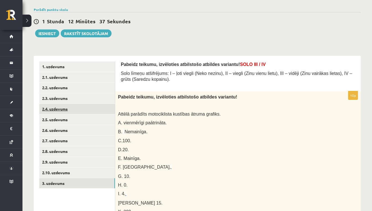
scroll to position [38, 0]
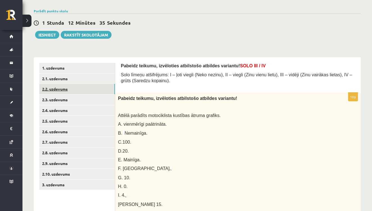
click at [63, 88] on link "2.2. uzdevums" at bounding box center [77, 89] width 76 height 10
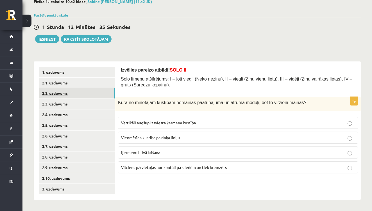
scroll to position [31, 0]
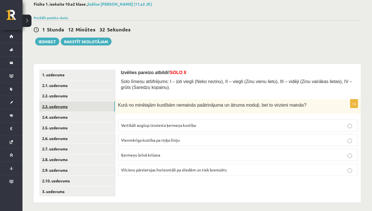
click at [64, 104] on link "2.3. uzdevums" at bounding box center [77, 106] width 76 height 10
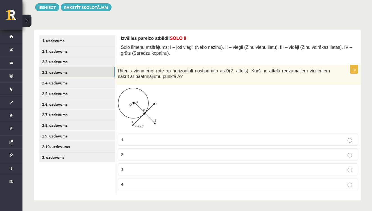
scroll to position [65, 0]
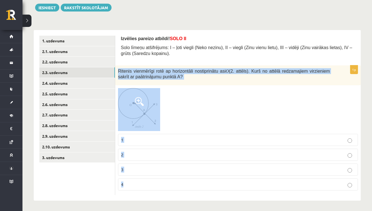
drag, startPoint x: 118, startPoint y: 69, endPoint x: 177, endPoint y: 183, distance: 128.0
click at [177, 183] on div "1p Ritenis vienmērīgi rotē ap horizontāli nostiprinātu asi O (2. attēls). Kurš …" at bounding box center [237, 130] width 245 height 130
copy div "Ritenis vienmērīgi rotē ap horizontāli nostiprinātu asi O (2. attēls). Kurš no …"
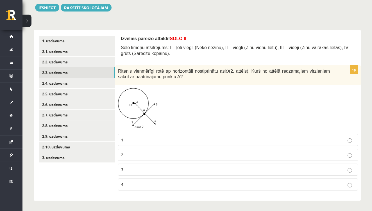
click at [193, 55] on p "Solo līmeņu atšifrējums: I – ļoti viegli (Neko nezinu), II – viegli (Zinu vienu…" at bounding box center [238, 51] width 234 height 12
click at [142, 104] on span at bounding box center [139, 101] width 9 height 9
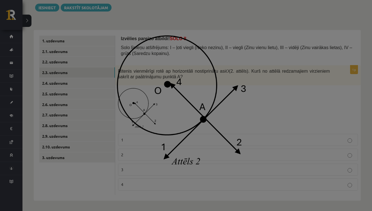
click at [214, 88] on img at bounding box center [186, 105] width 138 height 140
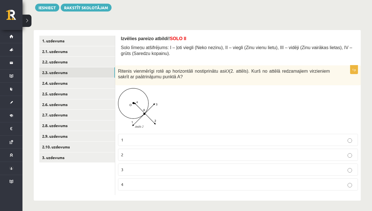
click at [136, 105] on span at bounding box center [139, 101] width 9 height 9
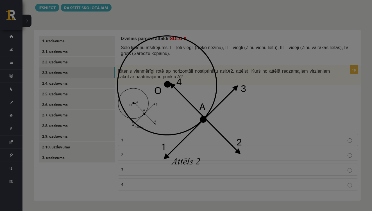
click at [136, 105] on img at bounding box center [186, 105] width 138 height 140
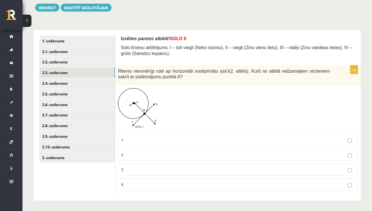
click at [135, 172] on p "3" at bounding box center [238, 170] width 234 height 6
click at [65, 82] on link "2.4. uzdevums" at bounding box center [77, 83] width 76 height 10
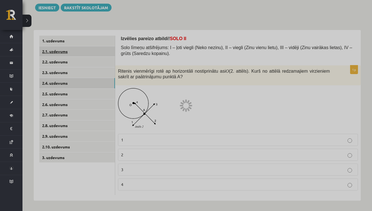
scroll to position [31, 0]
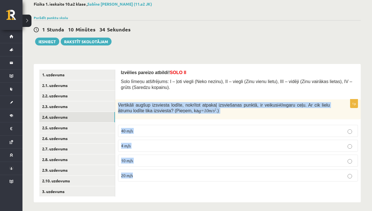
drag, startPoint x: 118, startPoint y: 105, endPoint x: 134, endPoint y: 174, distance: 70.1
click at [134, 174] on div "1p Vertikāli augšup izsviesta lodīte, nokrītot atpakaļ izsviešanas punktā, ir v…" at bounding box center [237, 142] width 245 height 87
copy div "Vertikāli augšup izsviesta lodīte, nokrītot atpakaļ izsviešanas punktā, ir veik…"
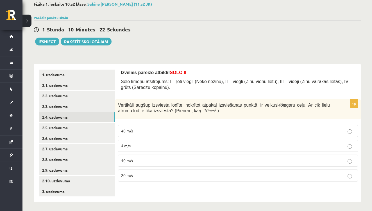
click at [169, 49] on div "Fizika 1. ieskaite 10.a2 klase , Sabīne Tīna Tomane (11.a2 JK) Parādīt punktu s…" at bounding box center [196, 101] width 349 height 223
click at [135, 174] on p "20 m/s" at bounding box center [238, 176] width 234 height 6
click at [50, 125] on link "2.5. uzdevums" at bounding box center [77, 128] width 76 height 10
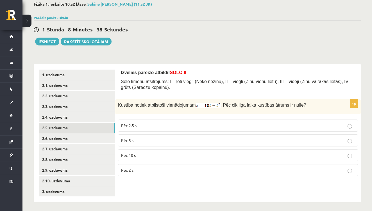
scroll to position [31, 0]
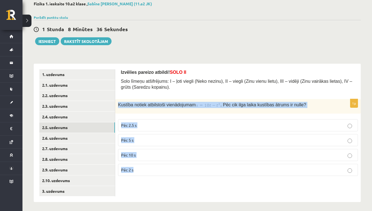
drag, startPoint x: 118, startPoint y: 102, endPoint x: 141, endPoint y: 169, distance: 70.7
click at [146, 171] on div "1p Kustība notiek atbilstoši vienādojumam . Pēc cik ilga laika kustības ātrums …" at bounding box center [237, 140] width 245 height 82
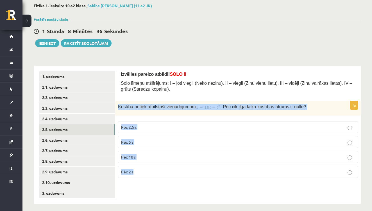
scroll to position [28, 0]
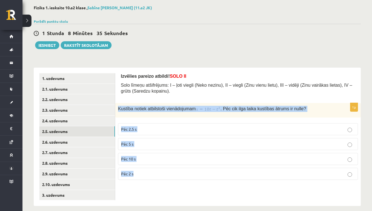
copy div "Kustība notiek atbilstoši vienādojumam . Pēc cik ilga laika kustības ātrums ir …"
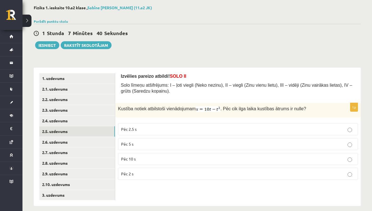
click at [204, 56] on div "Fizika 1. ieskaite 10.a2 klase , Sabīne Tīna Tomane (11.a2 JK) Parādīt punktu s…" at bounding box center [196, 105] width 349 height 223
click at [139, 147] on label "Pēc 5 s" at bounding box center [238, 144] width 240 height 12
click at [56, 139] on link "2.6. uzdevums" at bounding box center [77, 142] width 76 height 10
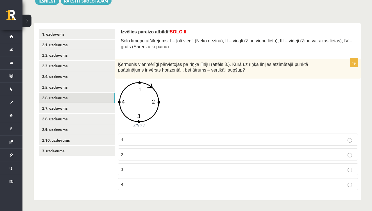
scroll to position [72, 0]
click at [126, 171] on p "3" at bounding box center [238, 170] width 234 height 6
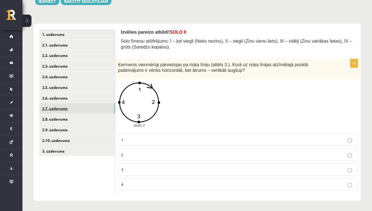
click at [61, 107] on link "2.7. uzdevums" at bounding box center [77, 108] width 76 height 10
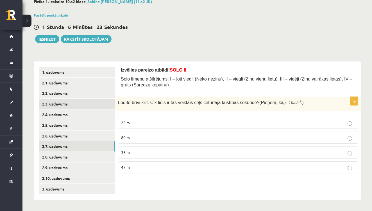
scroll to position [31, 0]
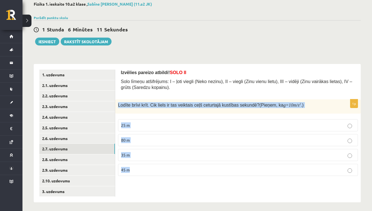
drag, startPoint x: 118, startPoint y: 104, endPoint x: 134, endPoint y: 169, distance: 66.3
click at [134, 169] on div "1p Lodīte brīvi krīt. Cik liels ir tas veiktais ceļš ceturtajā kustības sekundē…" at bounding box center [237, 139] width 245 height 81
copy div "Lodīte brīvi krīt. Cik liels ir tas veiktais ceļš ceturtajā kustības sekundē? (…"
click at [59, 156] on link "2.8. uzdevums" at bounding box center [77, 159] width 76 height 10
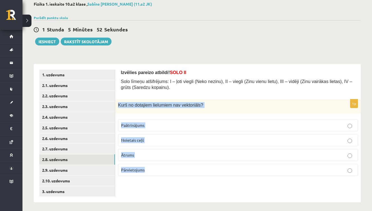
drag, startPoint x: 118, startPoint y: 104, endPoint x: 147, endPoint y: 167, distance: 69.6
click at [148, 168] on div "1p Kurš no dotajiem lielumiem nav vektoriāls ? Paātrinājums Noietais ceļš Ātrum…" at bounding box center [237, 139] width 245 height 81
copy div "Kurš no dotajiem lielumiem nav vektoriāls ? Paātrinājums Noietais ceļš Ātrums P…"
click at [61, 167] on link "2.9. uzdevums" at bounding box center [77, 170] width 76 height 10
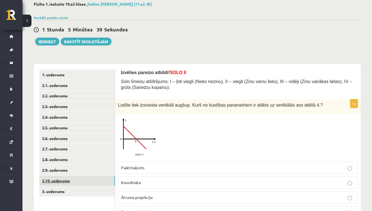
click at [57, 178] on link "2.10. uzdevums" at bounding box center [77, 181] width 76 height 10
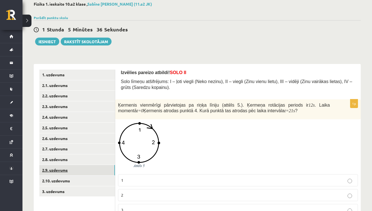
click at [49, 166] on link "2.9. uzdevums" at bounding box center [77, 170] width 76 height 10
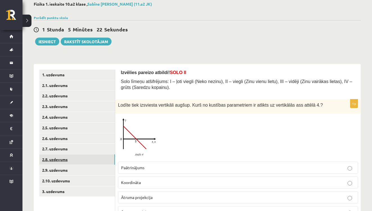
click at [62, 156] on link "2.8. uzdevums" at bounding box center [77, 159] width 76 height 10
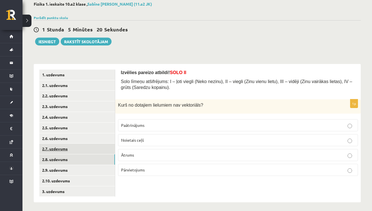
click at [62, 145] on link "2.7. uzdevums" at bounding box center [77, 149] width 76 height 10
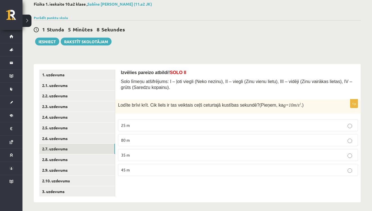
click at [131, 154] on p "35 m" at bounding box center [238, 155] width 234 height 6
click at [62, 156] on link "2.8. uzdevums" at bounding box center [77, 159] width 76 height 10
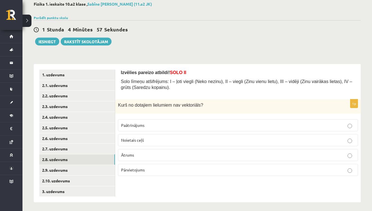
click at [146, 139] on p "Noietais ceļš" at bounding box center [238, 140] width 234 height 6
click at [61, 167] on link "2.9. uzdevums" at bounding box center [77, 170] width 76 height 10
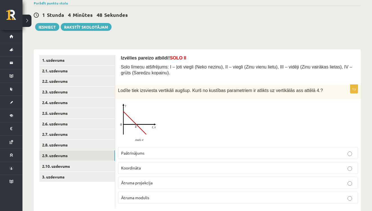
scroll to position [51, 0]
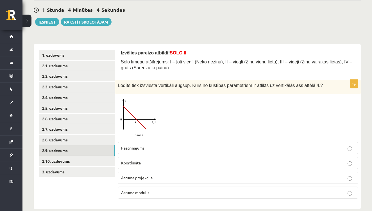
click at [166, 150] on p "Paātrinājums" at bounding box center [238, 148] width 234 height 6
click at [67, 160] on link "2.10. uzdevums" at bounding box center [77, 161] width 76 height 10
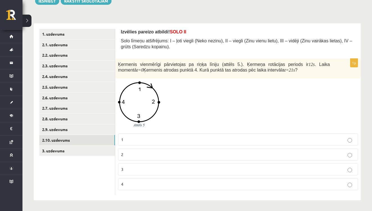
scroll to position [72, 0]
click at [61, 33] on link "1. uzdevums" at bounding box center [77, 34] width 76 height 10
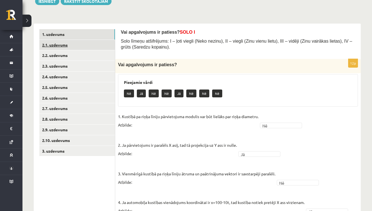
click at [61, 44] on link "2.1. uzdevums" at bounding box center [77, 45] width 76 height 10
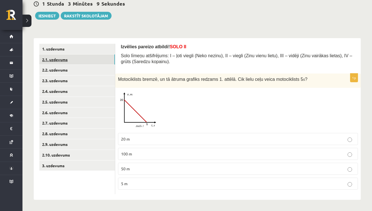
scroll to position [56, 0]
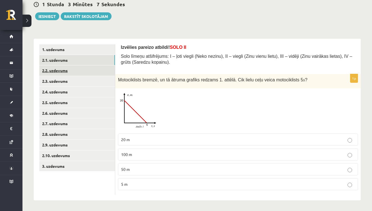
click at [59, 70] on link "2.2. uzdevums" at bounding box center [77, 70] width 76 height 10
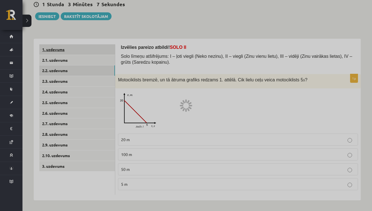
scroll to position [31, 0]
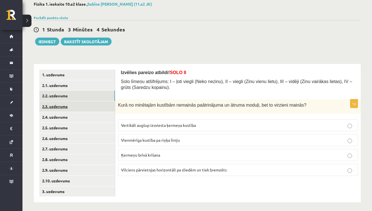
click at [59, 106] on link "2.3. uzdevums" at bounding box center [77, 106] width 76 height 10
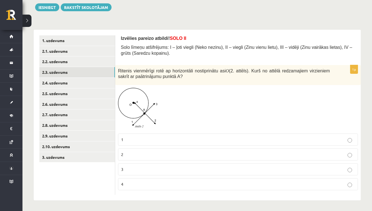
scroll to position [65, 0]
click at [143, 138] on p "1" at bounding box center [238, 140] width 234 height 6
click at [67, 81] on link "2.4. uzdevums" at bounding box center [77, 83] width 76 height 10
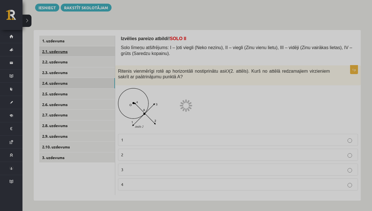
scroll to position [31, 0]
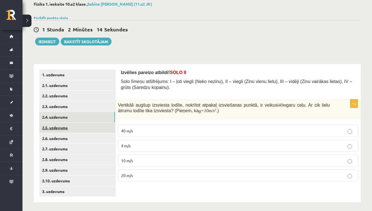
click at [64, 127] on link "2.5. uzdevums" at bounding box center [77, 128] width 76 height 10
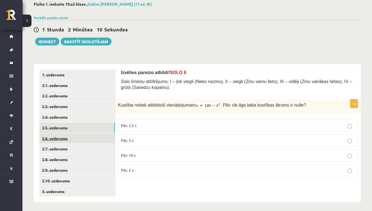
click at [61, 136] on link "2.6. uzdevums" at bounding box center [77, 138] width 76 height 10
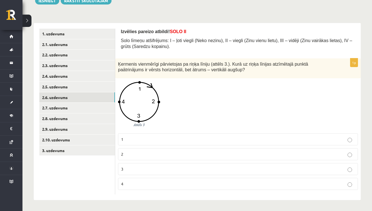
scroll to position [72, 0]
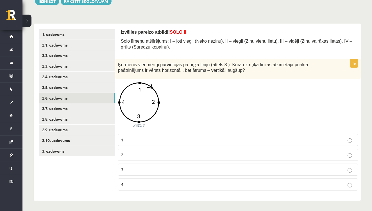
click at [155, 182] on p "4" at bounding box center [238, 185] width 234 height 6
click at [60, 106] on link "2.7. uzdevums" at bounding box center [77, 108] width 76 height 10
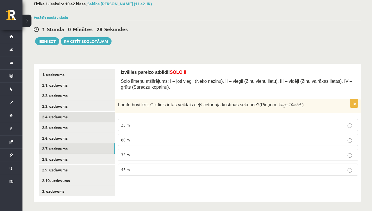
scroll to position [31, 0]
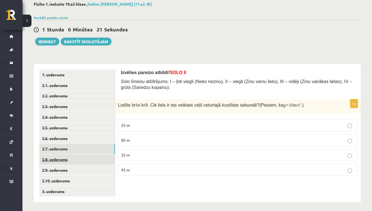
click at [59, 156] on link "2.8. uzdevums" at bounding box center [77, 159] width 76 height 10
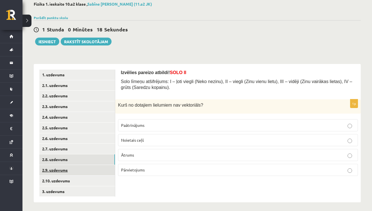
click at [61, 168] on link "2.9. uzdevums" at bounding box center [77, 170] width 76 height 10
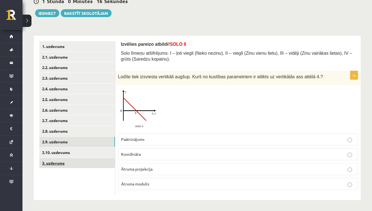
scroll to position [59, 0]
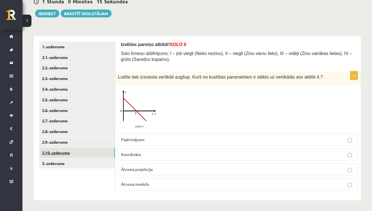
click at [62, 150] on link "2.10. uzdevums" at bounding box center [77, 153] width 76 height 10
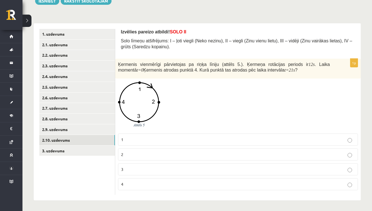
scroll to position [72, 0]
click at [145, 169] on p "3" at bounding box center [238, 170] width 234 height 6
click at [61, 149] on link "3. uzdevums" at bounding box center [77, 151] width 76 height 10
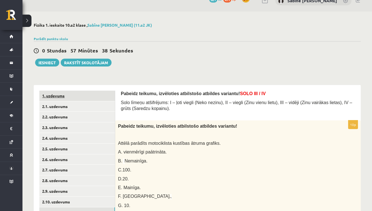
scroll to position [9, 0]
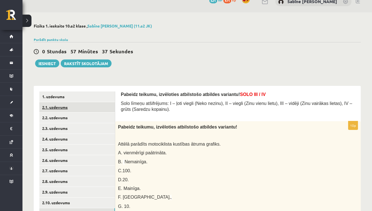
click at [60, 106] on link "2.1. uzdevums" at bounding box center [77, 107] width 76 height 10
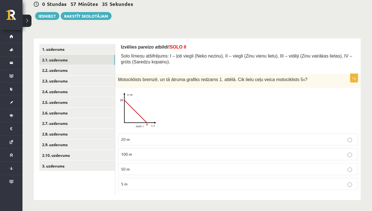
scroll to position [56, 0]
click at [61, 69] on link "2.2. uzdevums" at bounding box center [77, 70] width 76 height 10
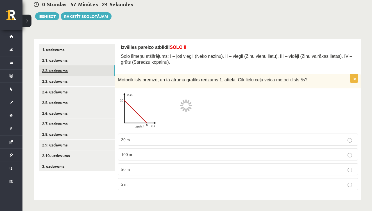
scroll to position [31, 0]
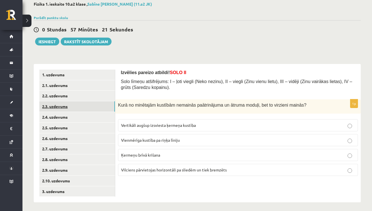
click at [58, 104] on link "2.3. uzdevums" at bounding box center [77, 106] width 76 height 10
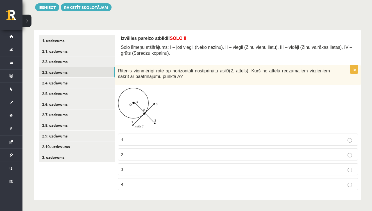
scroll to position [65, 0]
click at [134, 182] on p "4" at bounding box center [238, 185] width 234 height 6
click at [57, 155] on link "3. uzdevums" at bounding box center [77, 157] width 76 height 10
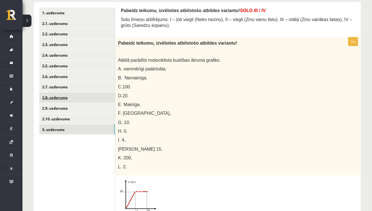
scroll to position [93, 0]
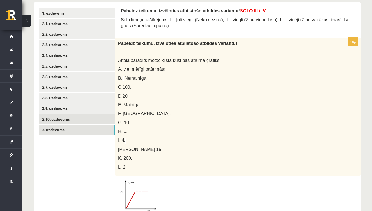
click at [71, 116] on link "2.10. uzdevums" at bounding box center [77, 119] width 76 height 10
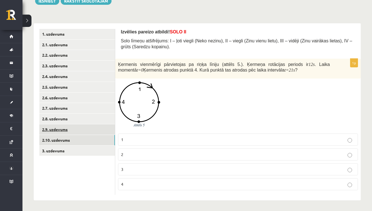
scroll to position [72, 0]
click at [63, 128] on link "2.9. uzdevums" at bounding box center [77, 130] width 76 height 10
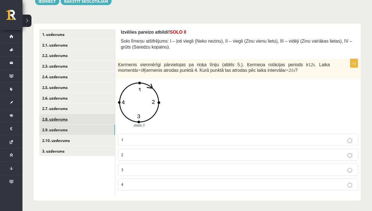
scroll to position [59, 0]
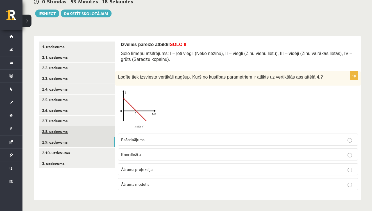
click at [57, 127] on link "2.8. uzdevums" at bounding box center [77, 131] width 76 height 10
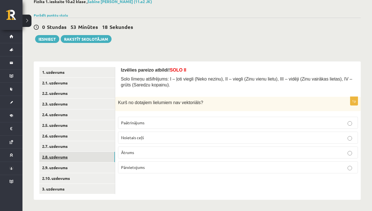
scroll to position [31, 0]
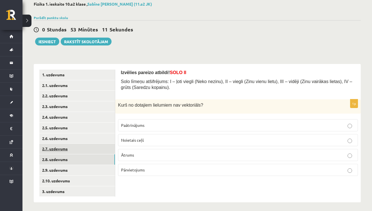
click at [67, 147] on link "2.7. uzdevums" at bounding box center [77, 149] width 76 height 10
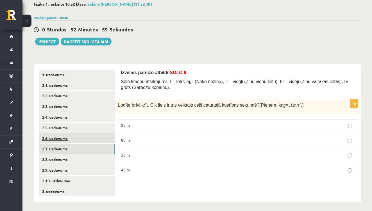
click at [57, 135] on link "2.6. uzdevums" at bounding box center [77, 138] width 76 height 10
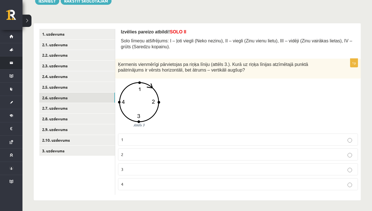
scroll to position [72, 0]
click at [65, 84] on link "2.5. uzdevums" at bounding box center [77, 87] width 76 height 10
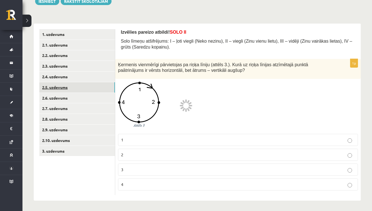
scroll to position [31, 0]
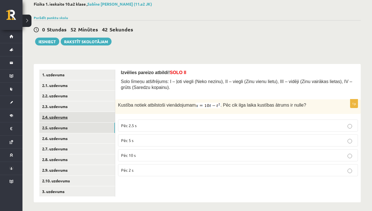
click at [62, 115] on link "2.4. uzdevums" at bounding box center [77, 117] width 76 height 10
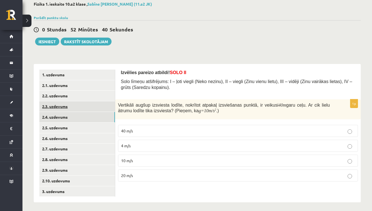
click at [62, 106] on link "2.3. uzdevums" at bounding box center [77, 106] width 76 height 10
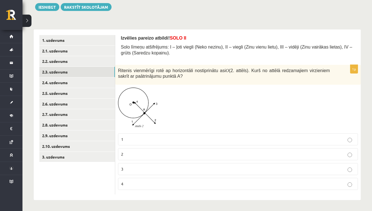
scroll to position [65, 0]
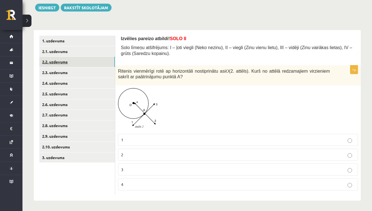
click at [46, 60] on link "2.2. uzdevums" at bounding box center [77, 62] width 76 height 10
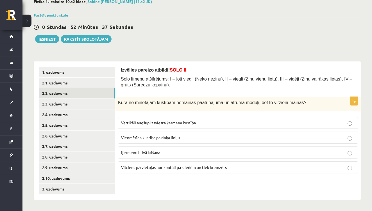
scroll to position [31, 0]
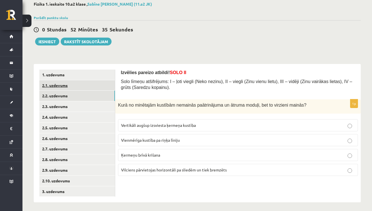
click at [56, 83] on link "2.1. uzdevums" at bounding box center [77, 85] width 76 height 10
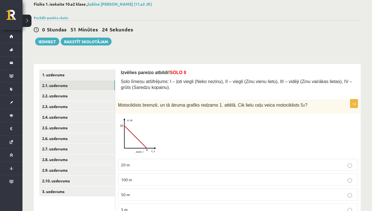
scroll to position [31, 0]
click at [38, 40] on button "Iesniegt" at bounding box center [47, 42] width 24 height 8
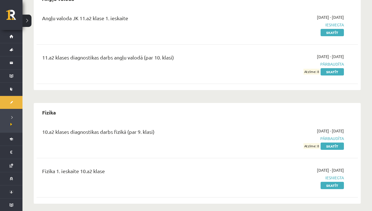
scroll to position [70, 0]
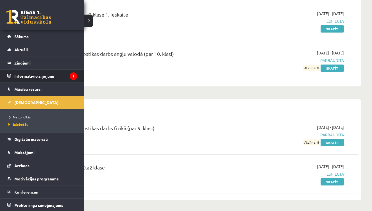
click at [39, 77] on legend "Informatīvie ziņojumi 1" at bounding box center [45, 76] width 63 height 13
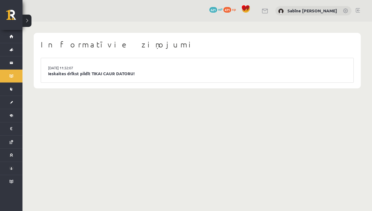
click at [109, 66] on li "[DATE] 11:32:07 Ieskaites drīkst pildīt TIKAI CAUR DATORU!" at bounding box center [197, 70] width 312 height 24
click at [105, 73] on link "Ieskaites drīkst pildīt TIKAI CAUR DATORU!" at bounding box center [197, 73] width 298 height 6
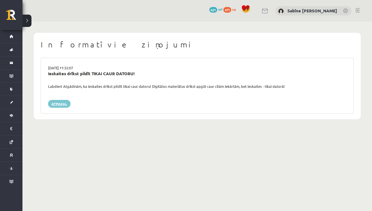
click at [63, 103] on link "Atpakaļ" at bounding box center [59, 104] width 22 height 8
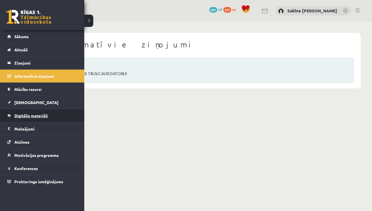
click at [18, 112] on link "Digitālie materiāli" at bounding box center [42, 115] width 70 height 13
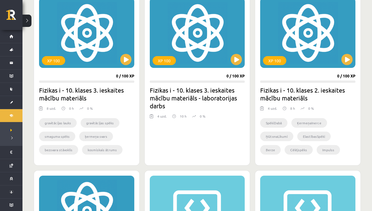
scroll to position [168, 0]
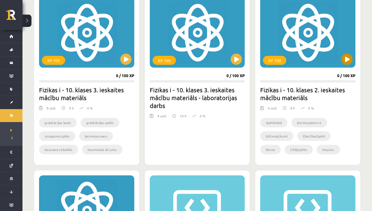
click at [345, 59] on button at bounding box center [346, 59] width 11 height 11
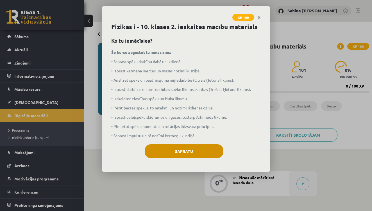
click at [193, 149] on button "Sapratu" at bounding box center [184, 151] width 79 height 14
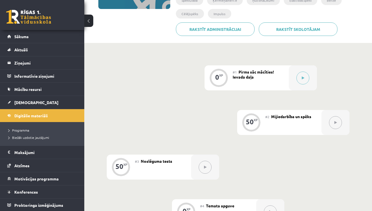
scroll to position [107, 0]
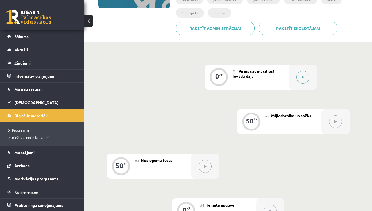
click at [303, 76] on icon at bounding box center [302, 77] width 3 height 3
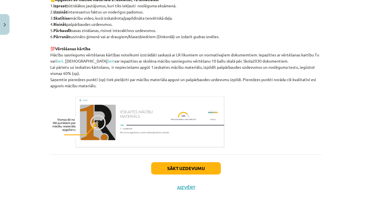
click at [201, 165] on button "Sākt uzdevumu" at bounding box center [186, 168] width 70 height 12
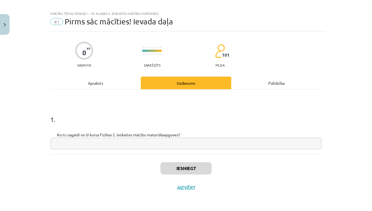
click at [99, 143] on input "text" at bounding box center [185, 144] width 271 height 12
type input "*"
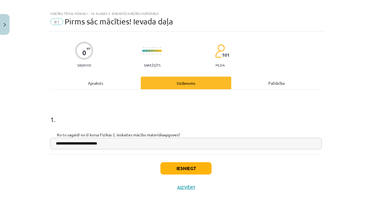
type input "**********"
click at [179, 166] on button "Iesniegt" at bounding box center [185, 168] width 51 height 12
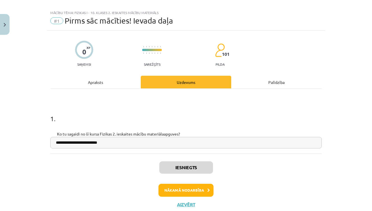
click at [182, 188] on button "Nākamā nodarbība" at bounding box center [185, 190] width 55 height 13
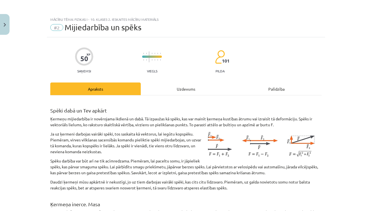
scroll to position [0, 0]
drag, startPoint x: 299, startPoint y: 136, endPoint x: 51, endPoint y: 112, distance: 248.8
copy div "Lorem ipsu do Sit ametco Adipisc elitseddoeiu te incididunt utlabor et dolo. Ma…"
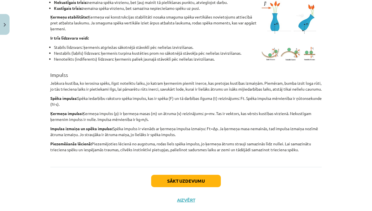
click at [200, 185] on button "Sākt uzdevumu" at bounding box center [186, 181] width 70 height 12
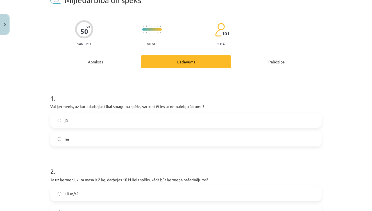
scroll to position [28, 0]
click at [74, 125] on label "jā" at bounding box center [186, 120] width 270 height 14
click at [73, 135] on label "nē" at bounding box center [186, 139] width 270 height 14
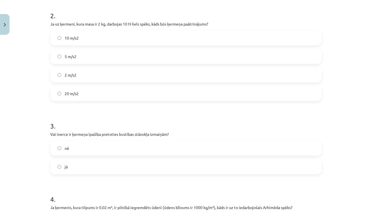
scroll to position [197, 0]
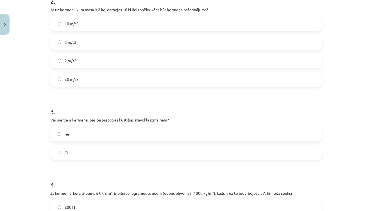
click at [93, 139] on label "nē" at bounding box center [186, 134] width 270 height 14
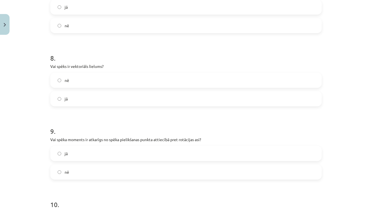
scroll to position [692, 0]
click at [83, 96] on label "jā" at bounding box center [186, 98] width 270 height 14
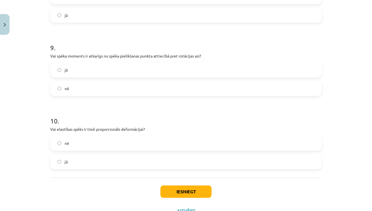
scroll to position [770, 0]
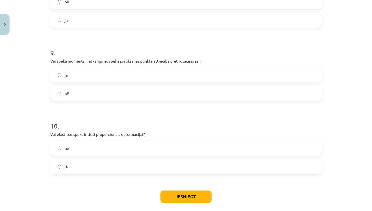
click at [98, 78] on label "jā" at bounding box center [186, 75] width 270 height 14
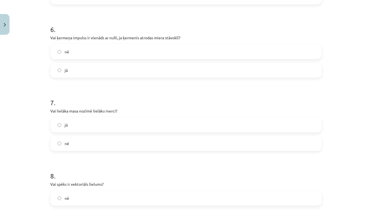
scroll to position [573, 0]
click at [104, 119] on label "jā" at bounding box center [186, 126] width 270 height 14
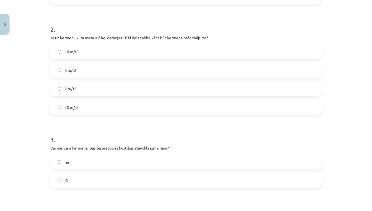
scroll to position [148, 0]
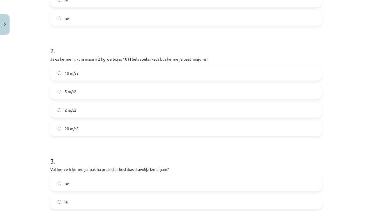
click at [80, 130] on label "20 m/s2" at bounding box center [186, 129] width 270 height 14
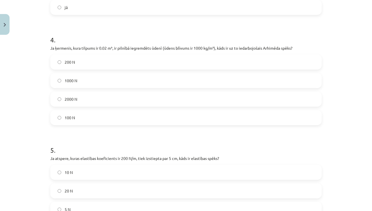
scroll to position [343, 0]
click at [97, 59] on label "200 N" at bounding box center [186, 61] width 270 height 14
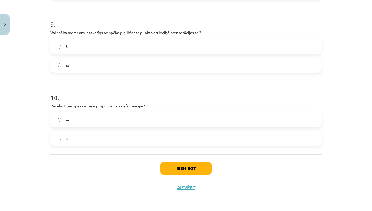
scroll to position [799, 0]
click at [81, 141] on label "jā" at bounding box center [186, 138] width 270 height 14
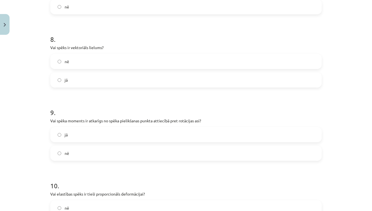
scroll to position [719, 0]
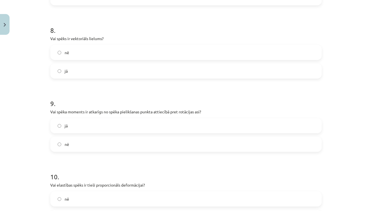
click at [88, 120] on label "jā" at bounding box center [186, 126] width 270 height 14
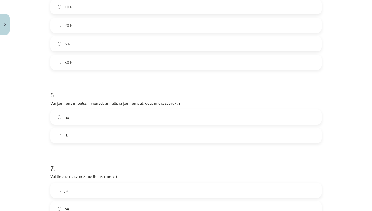
scroll to position [507, 0]
click at [66, 121] on span "nē" at bounding box center [67, 118] width 4 height 6
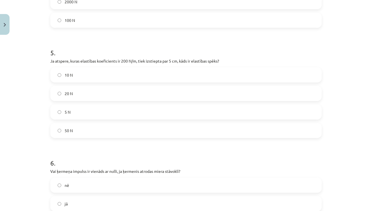
scroll to position [443, 0]
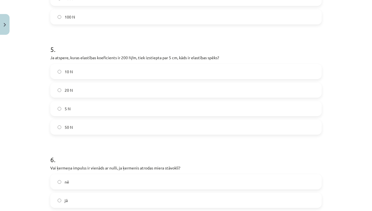
click at [78, 127] on label "50 N" at bounding box center [186, 127] width 270 height 14
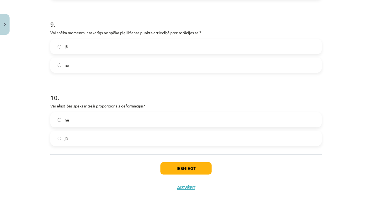
scroll to position [799, 0]
click at [190, 169] on button "Iesniegt" at bounding box center [185, 168] width 51 height 12
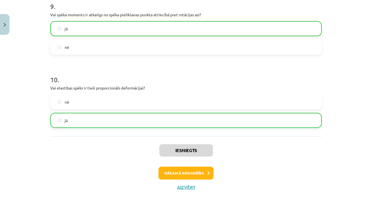
scroll to position [817, 0]
click at [178, 172] on button "Nākamā nodarbība" at bounding box center [185, 173] width 55 height 13
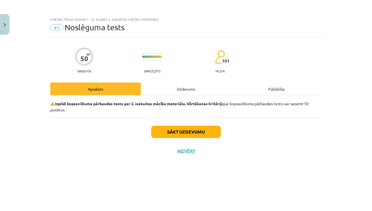
click at [8, 22] on button "Close" at bounding box center [5, 24] width 10 height 21
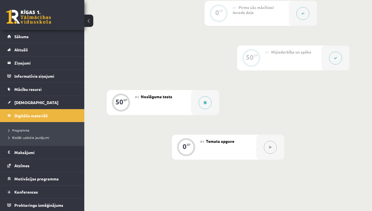
scroll to position [171, 0]
click at [204, 103] on icon at bounding box center [204, 101] width 3 height 3
